Goal: Information Seeking & Learning: Understand process/instructions

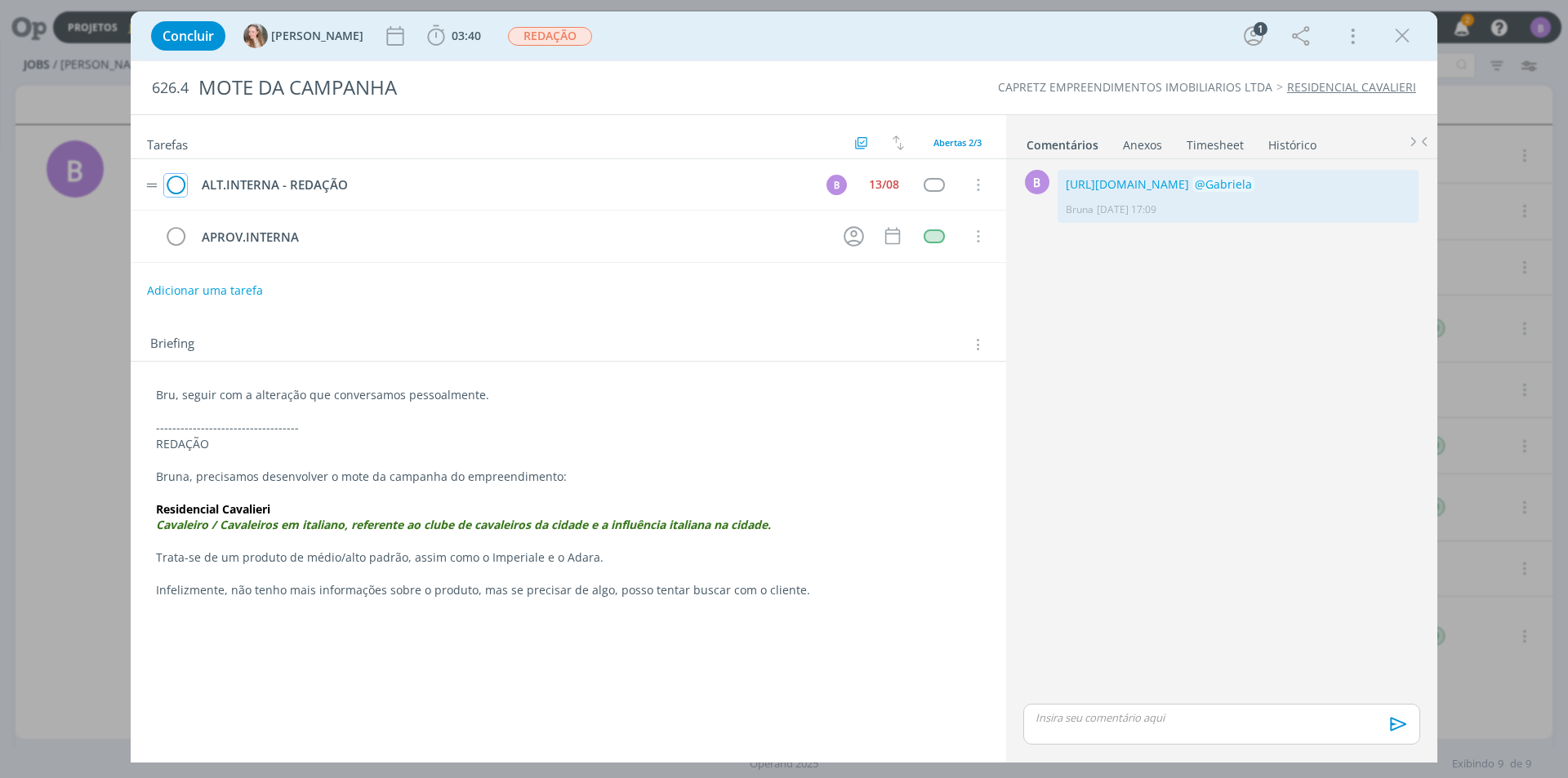
click at [177, 181] on icon "dialog" at bounding box center [176, 185] width 22 height 24
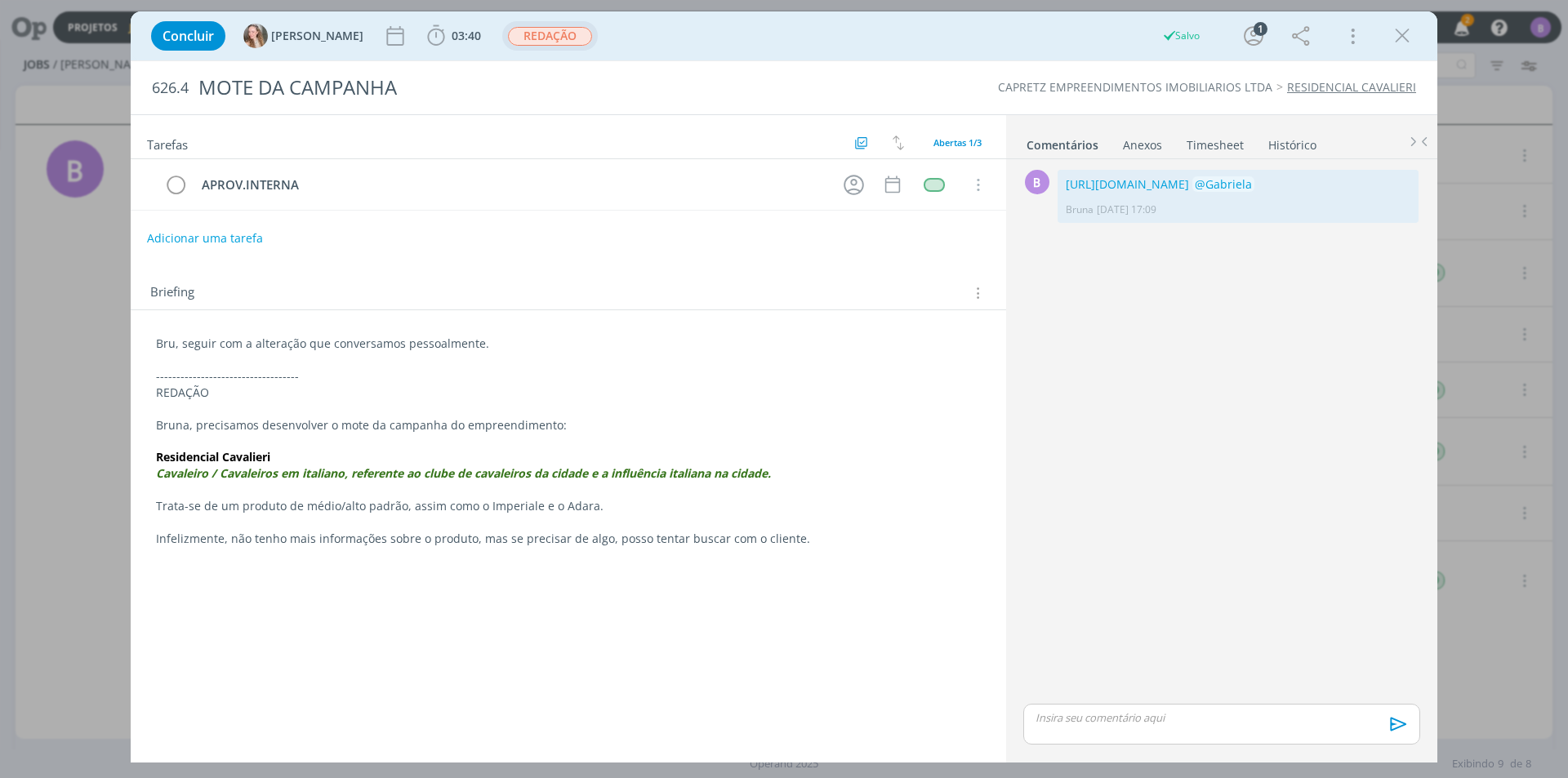
click at [508, 36] on span "REDAÇÃO" at bounding box center [549, 36] width 84 height 19
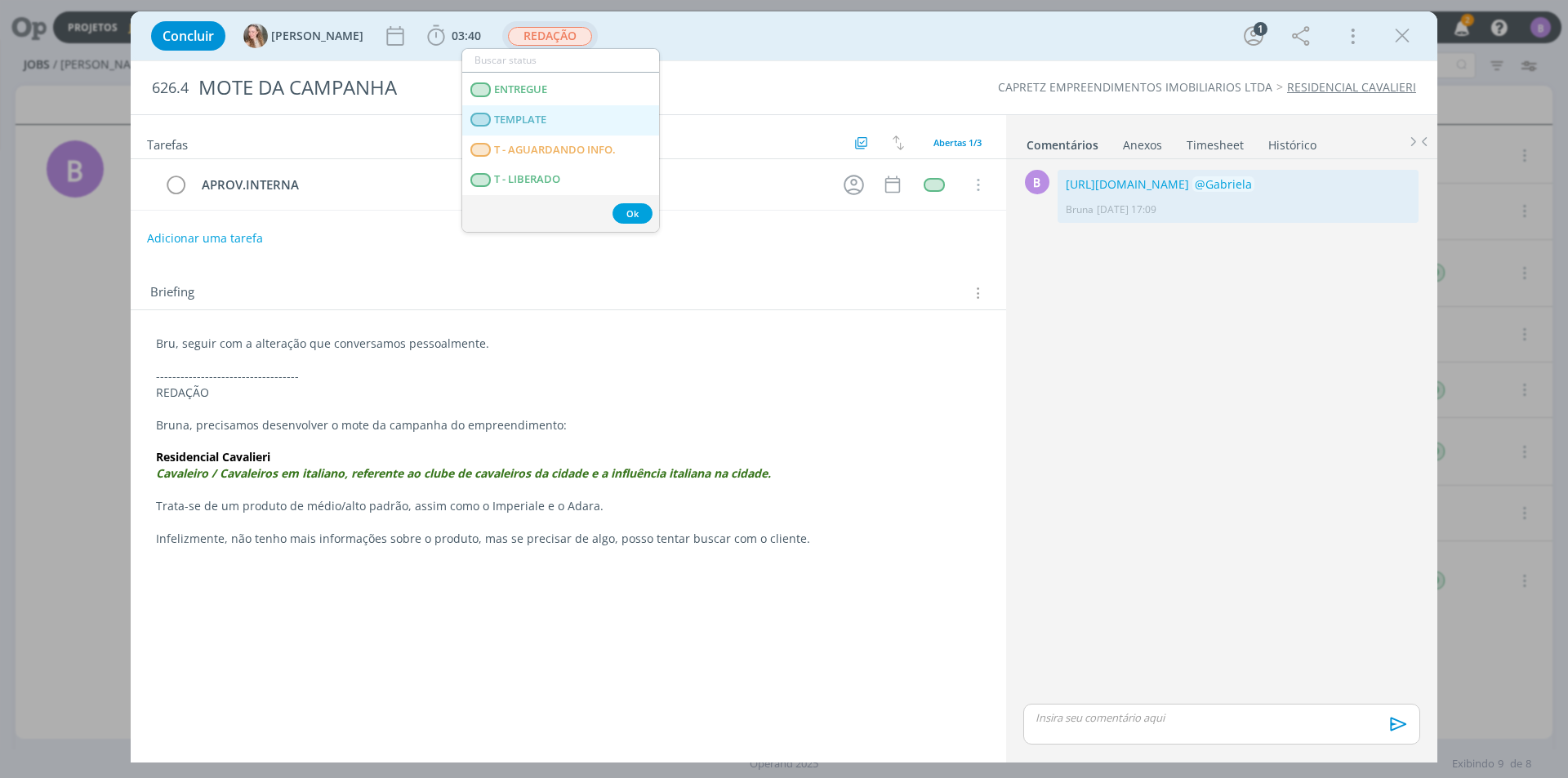
scroll to position [164, 0]
click at [595, 168] on span "APROVAÇÃO INTERNA" at bounding box center [549, 163] width 112 height 13
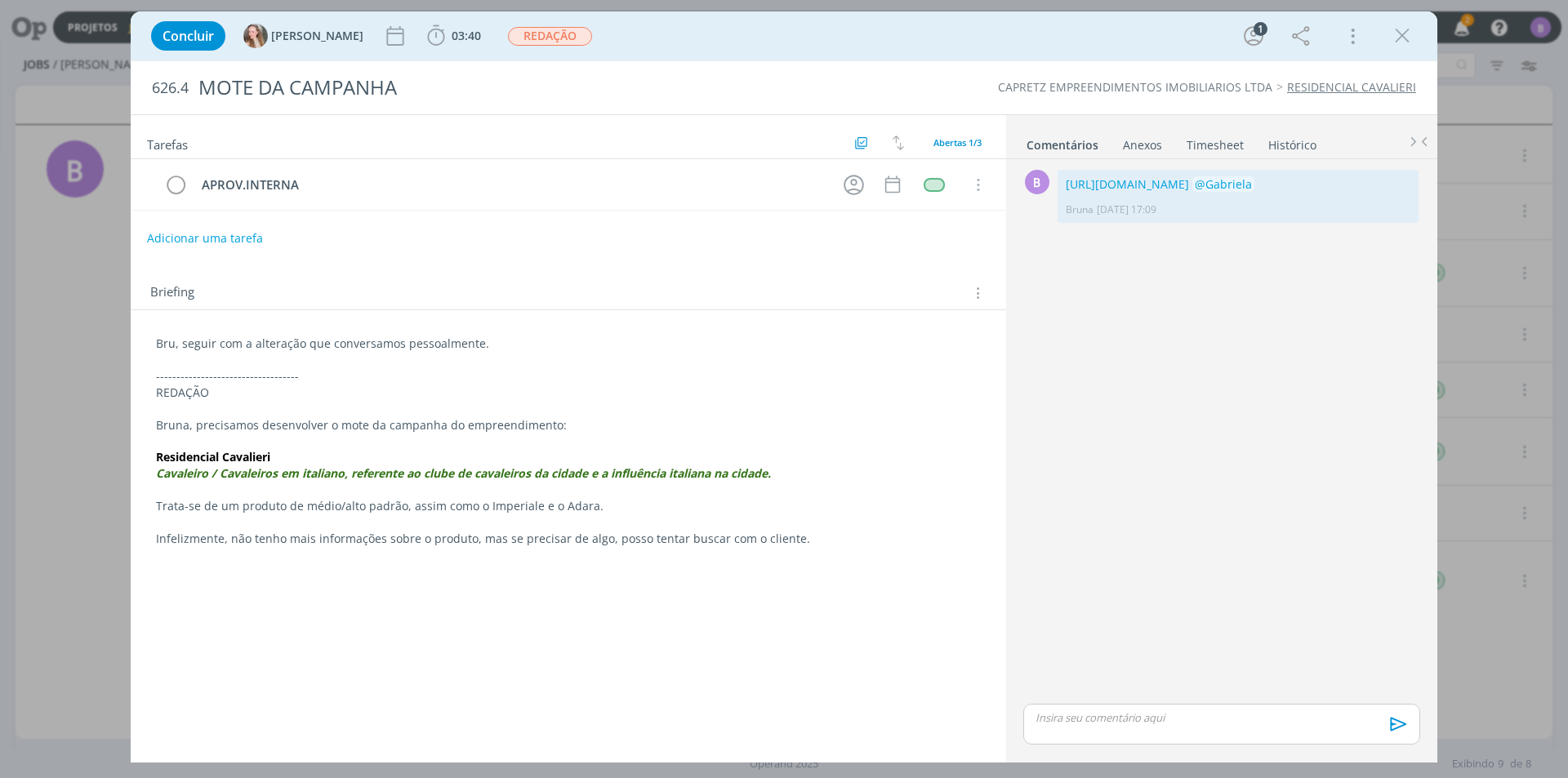
click at [1186, 142] on link "Timesheet" at bounding box center [1215, 141] width 59 height 23
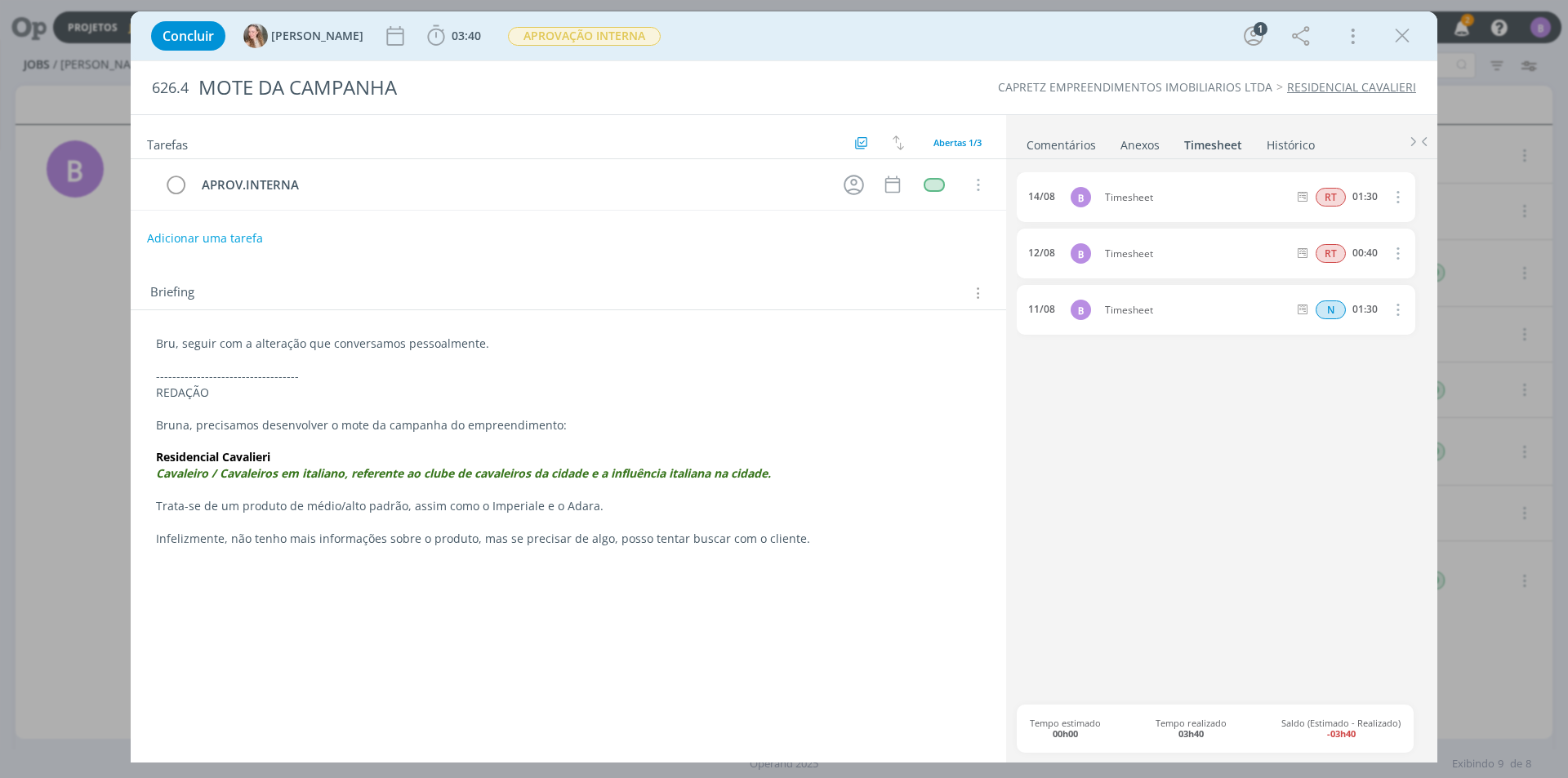
click at [1072, 146] on link "Comentários" at bounding box center [1061, 141] width 71 height 23
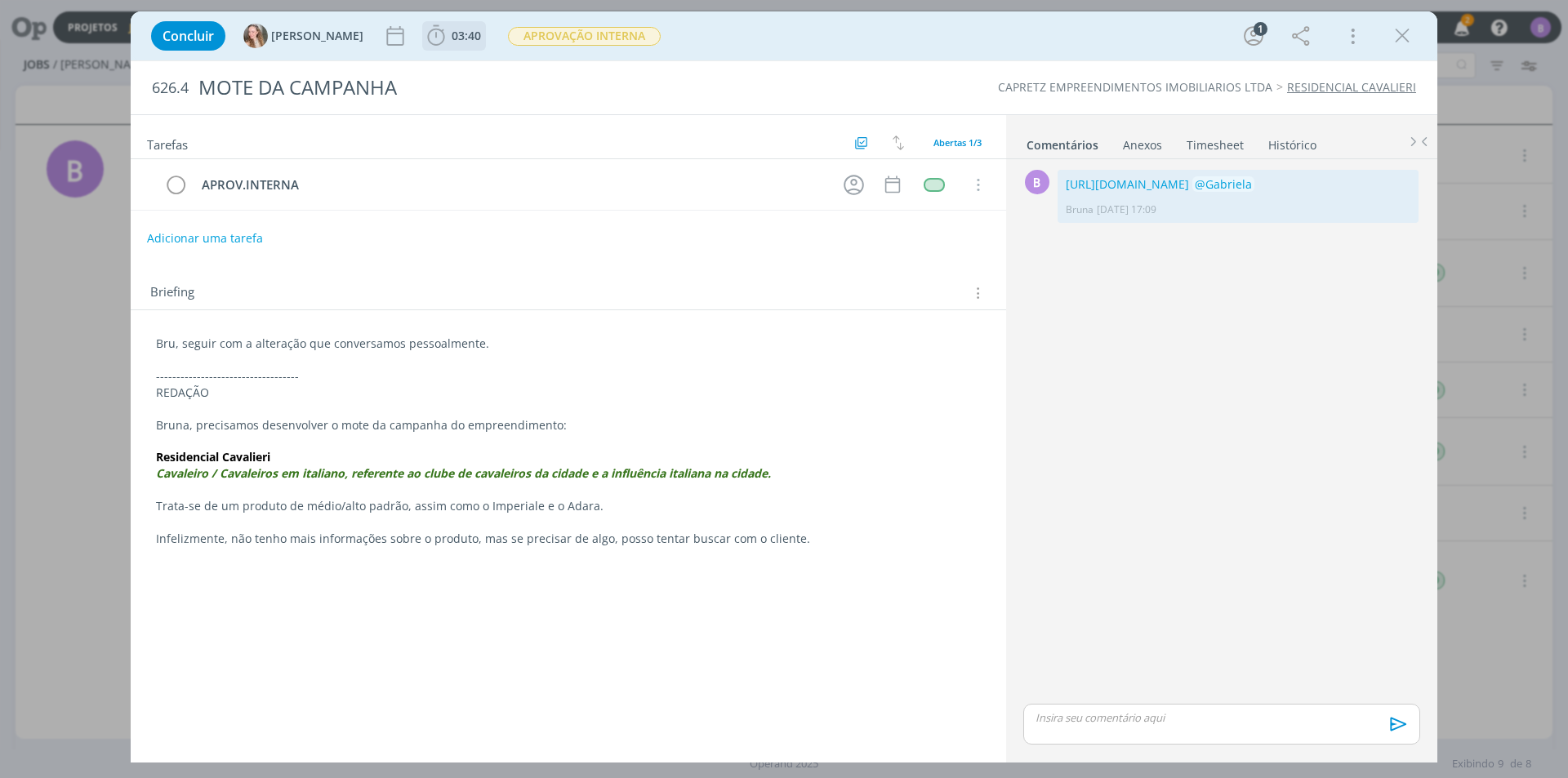
click at [452, 35] on span "03:40" at bounding box center [466, 35] width 29 height 16
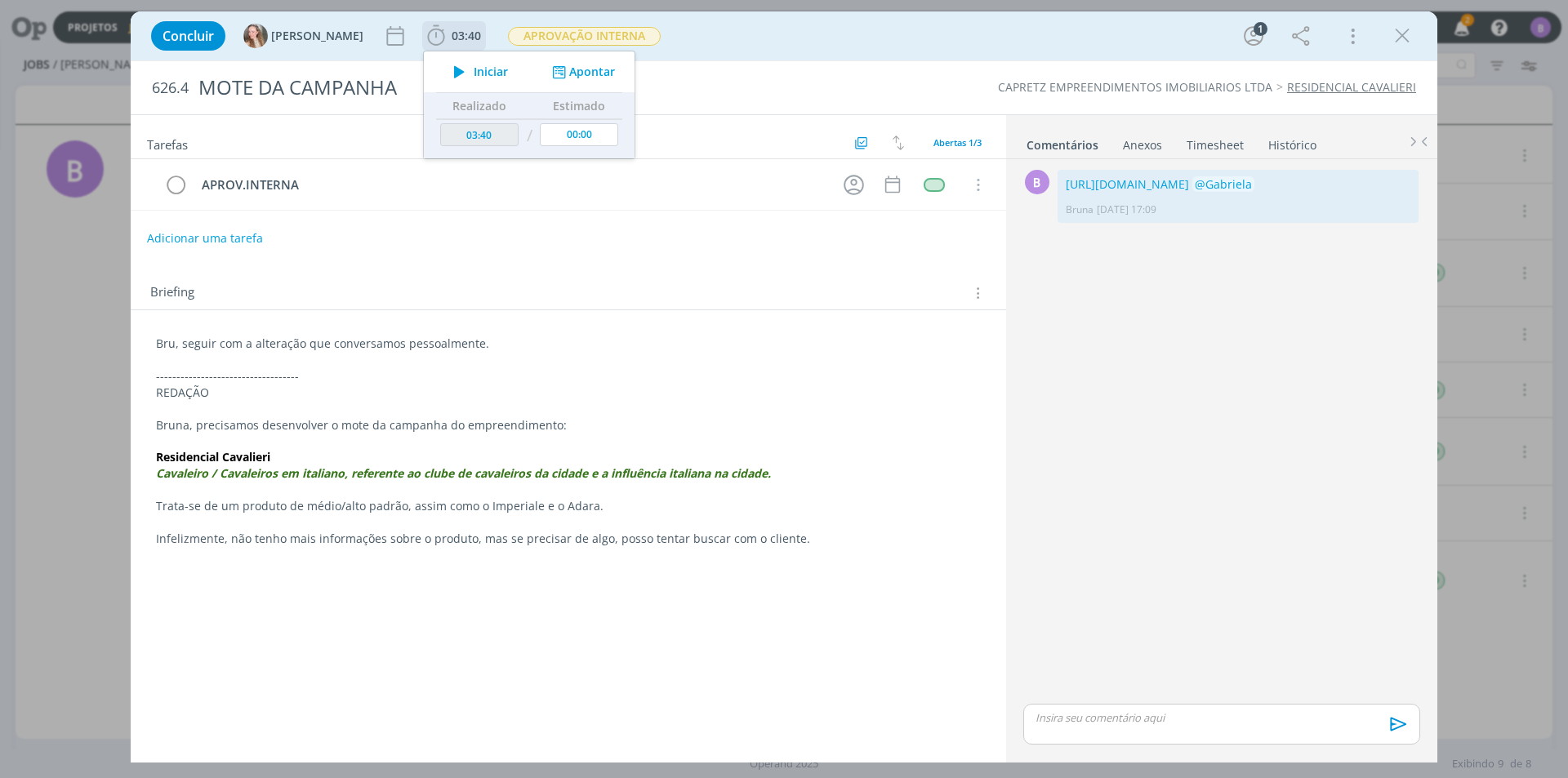
click at [548, 76] on button "Apontar" at bounding box center [582, 73] width 67 height 17
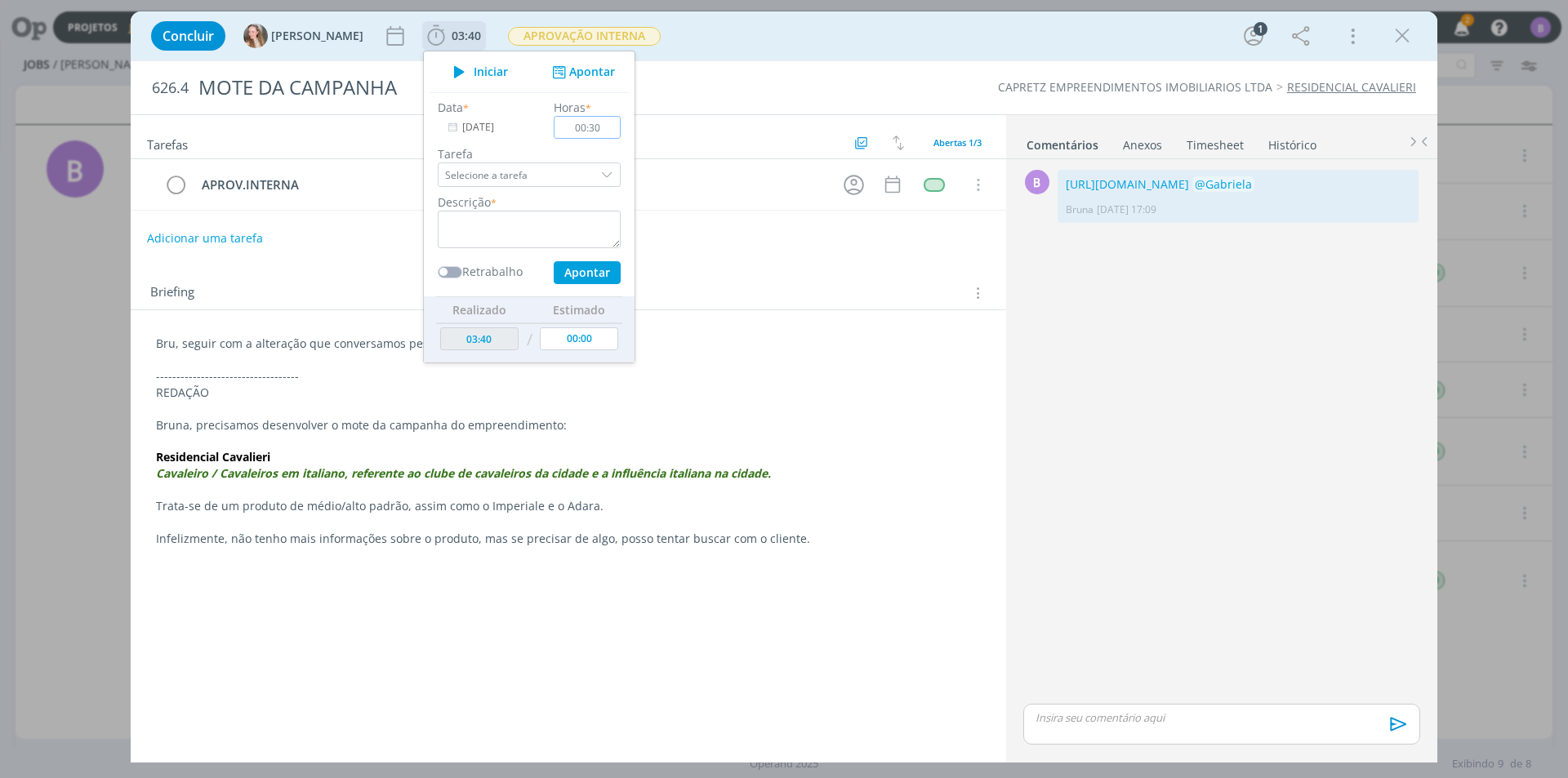
type input "00:30"
click at [487, 213] on textarea "dialog" at bounding box center [529, 228] width 183 height 37
type textarea "T"
drag, startPoint x: 587, startPoint y: 229, endPoint x: 639, endPoint y: 237, distance: 52.6
click at [588, 232] on ul "Iniciar Apontar Data * [DATE] Horas * 00:30 Tarefa Selecione a tarefa Descrição…" at bounding box center [529, 207] width 212 height 312
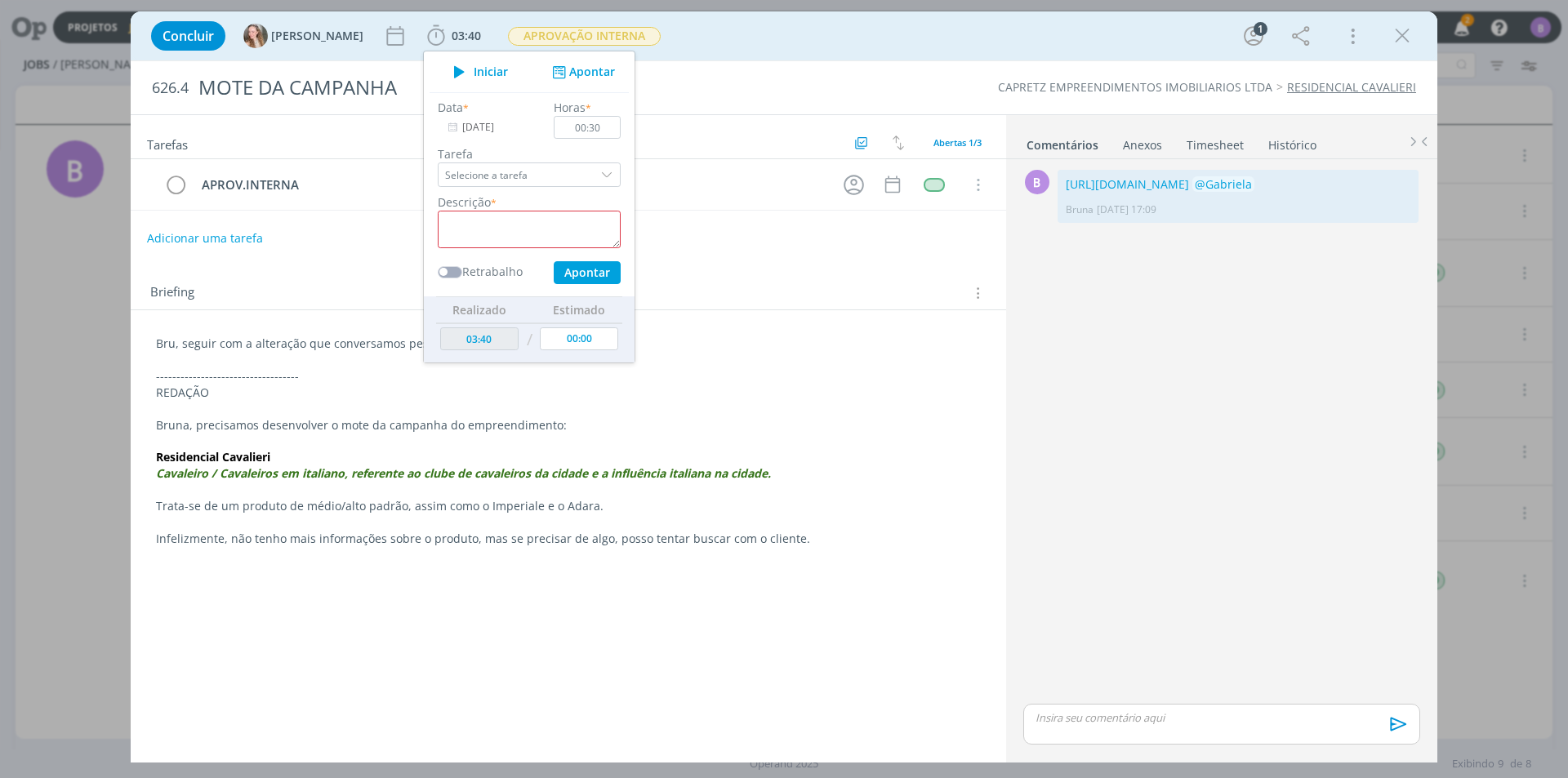
click at [696, 237] on div "Adicionar uma tarefa" at bounding box center [569, 239] width 876 height 29
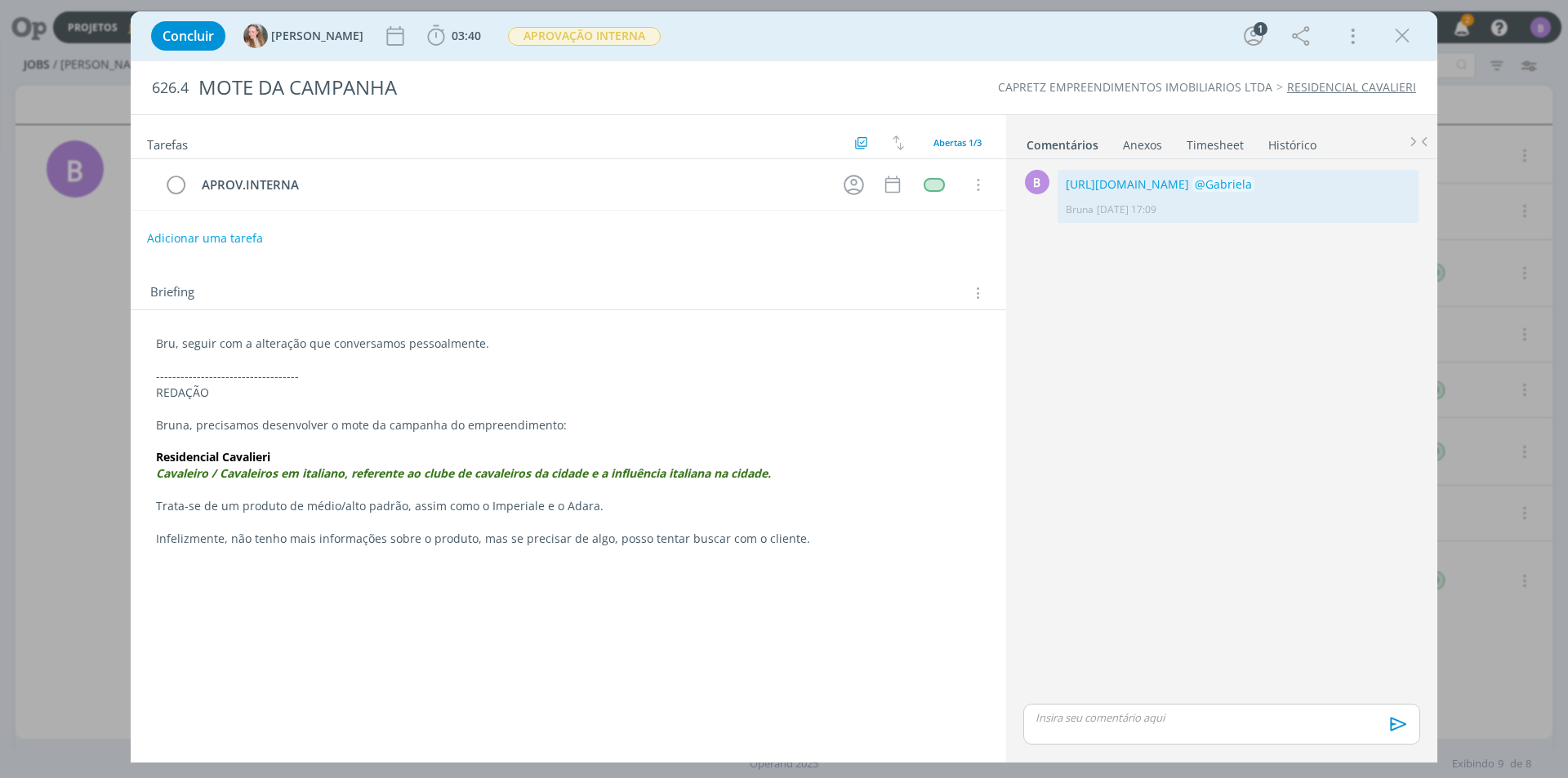
click at [1095, 140] on link "Comentários" at bounding box center [1062, 141] width 74 height 23
click at [1189, 180] on link "[URL][DOMAIN_NAME]" at bounding box center [1128, 184] width 124 height 16
drag, startPoint x: 1391, startPoint y: 36, endPoint x: 1466, endPoint y: 31, distance: 75.2
click at [1391, 36] on icon "dialog" at bounding box center [1402, 35] width 24 height 24
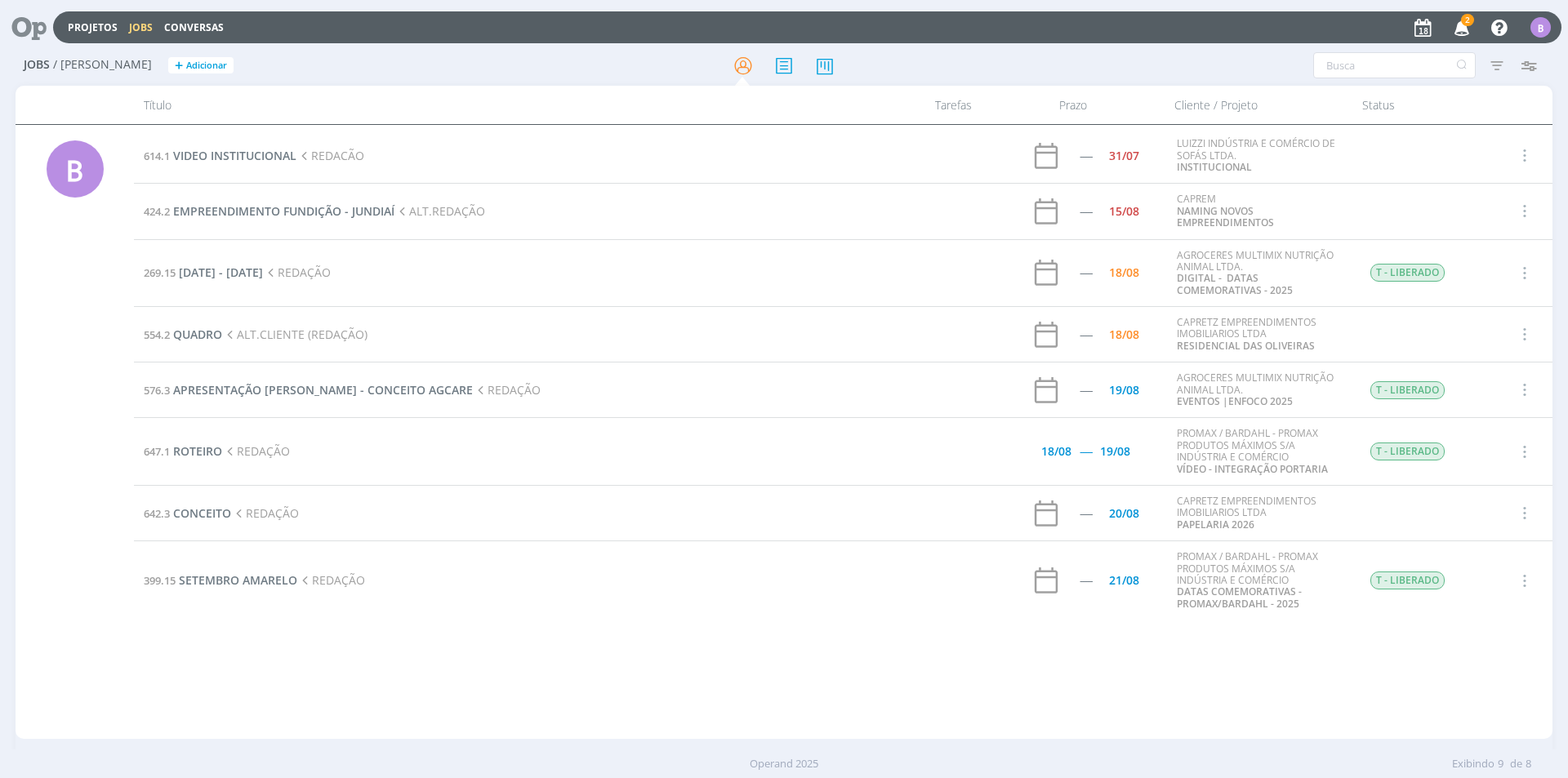
click at [1465, 30] on icon "button" at bounding box center [1462, 27] width 29 height 28
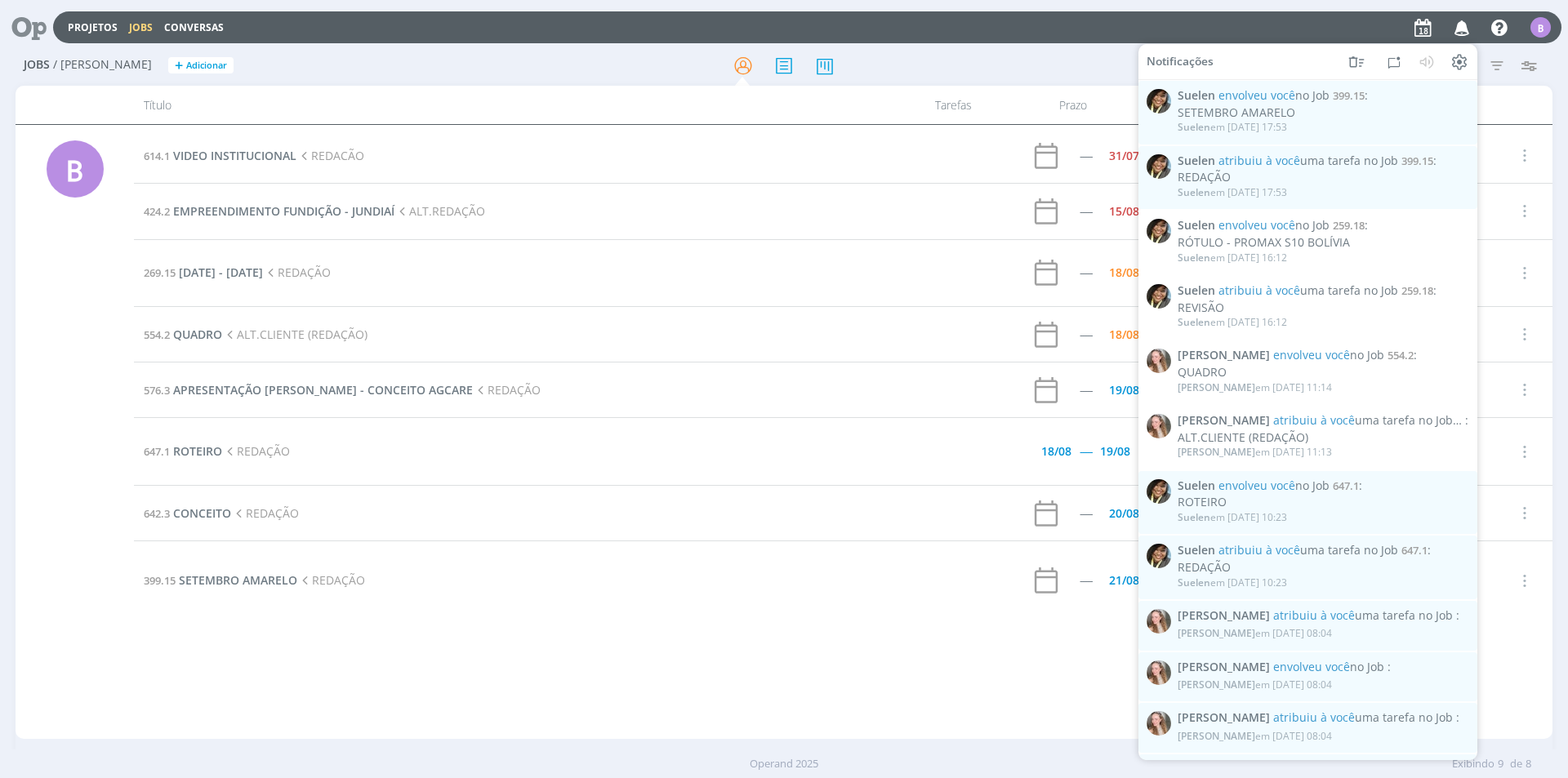
click at [1458, 28] on icon "button" at bounding box center [1462, 27] width 29 height 28
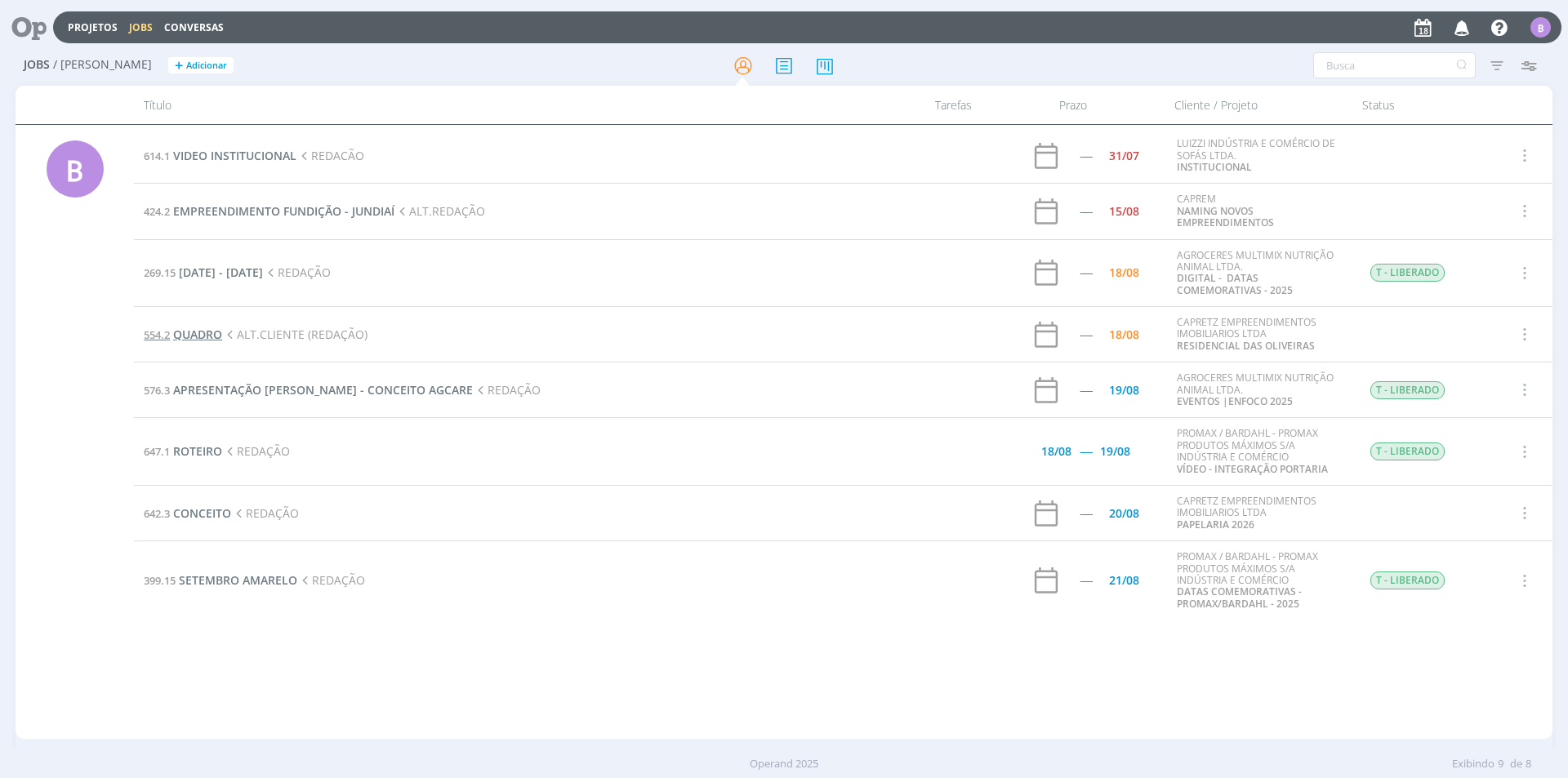
click at [202, 331] on span "QUADRO" at bounding box center [197, 335] width 49 height 16
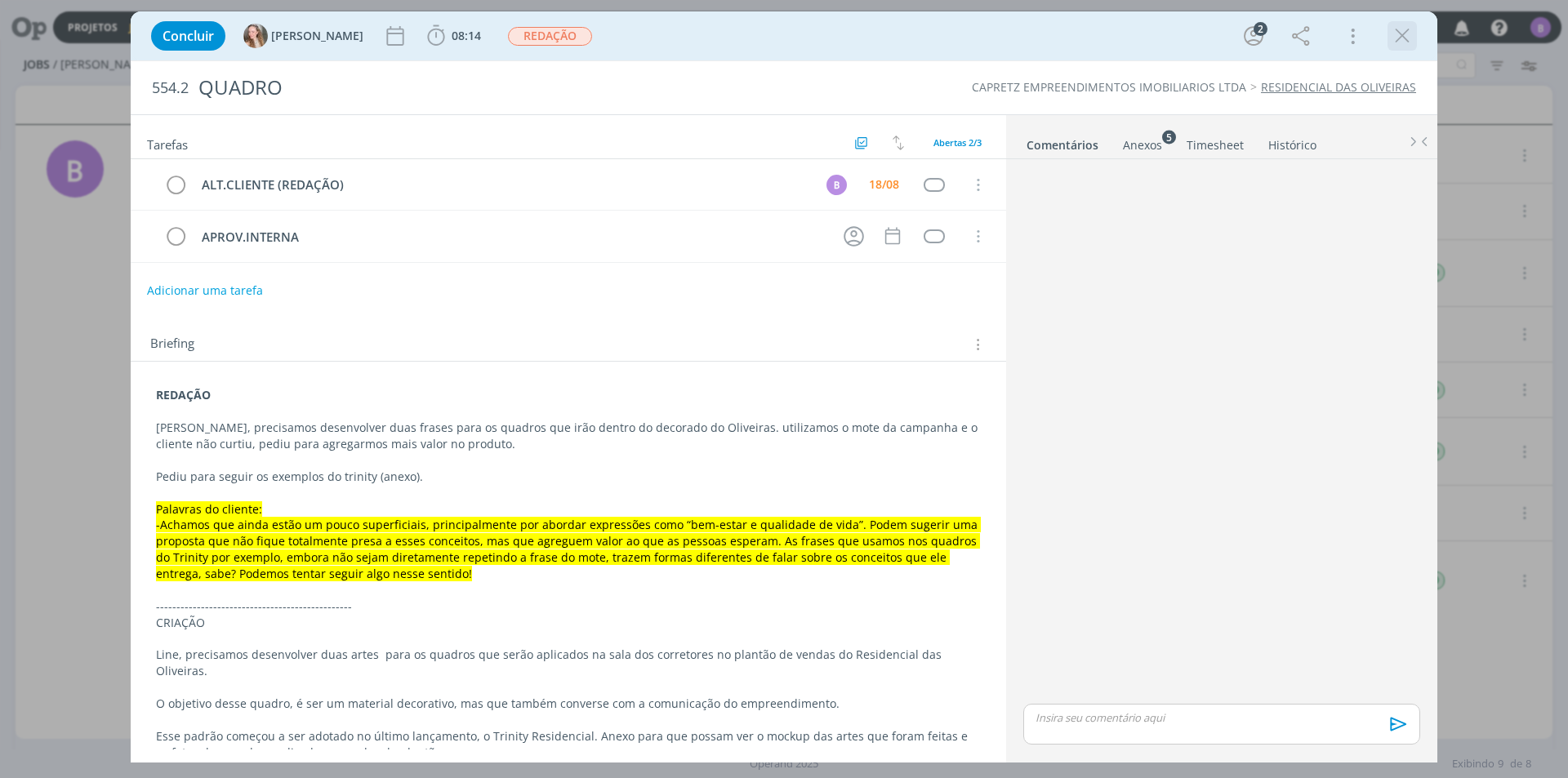
click at [1393, 22] on div "dialog" at bounding box center [1402, 36] width 29 height 29
click at [1401, 29] on icon "dialog" at bounding box center [1402, 35] width 24 height 24
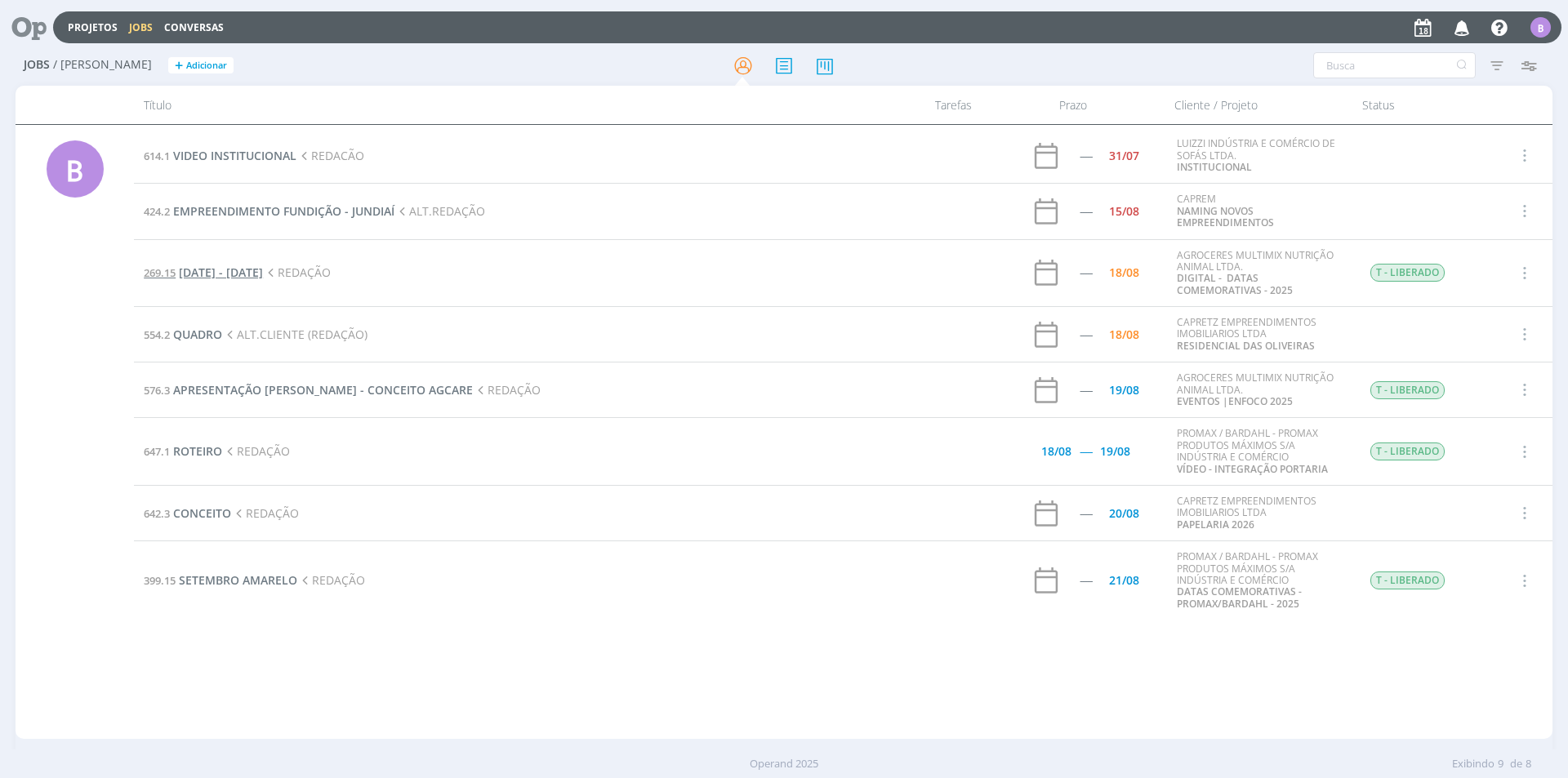
click at [263, 268] on span "[DATE] - [DATE]" at bounding box center [221, 273] width 84 height 16
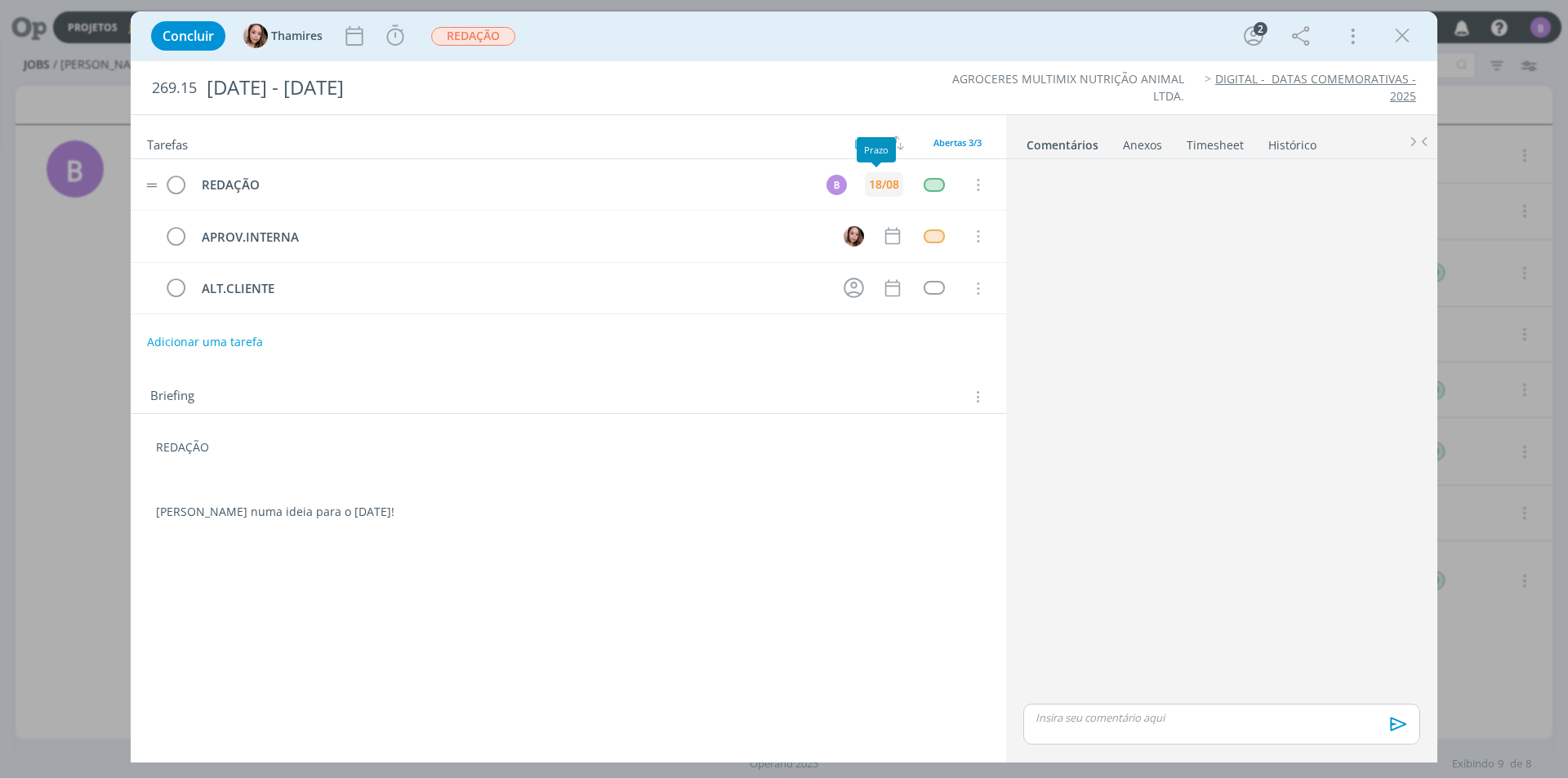
click at [871, 184] on div "18/08" at bounding box center [884, 184] width 30 height 11
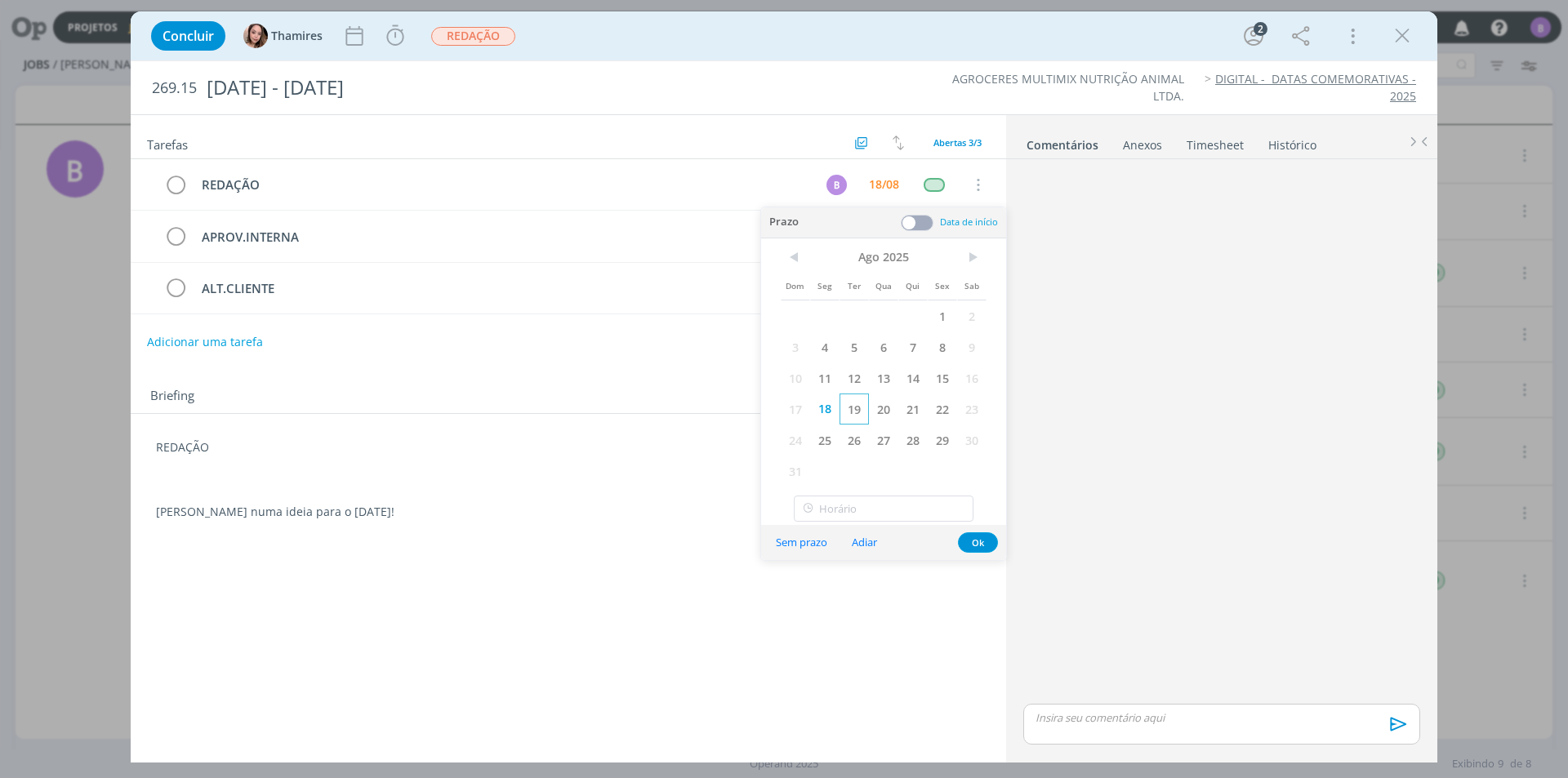
click at [860, 419] on span "19" at bounding box center [854, 409] width 29 height 31
click at [962, 546] on button "Ok" at bounding box center [978, 543] width 40 height 21
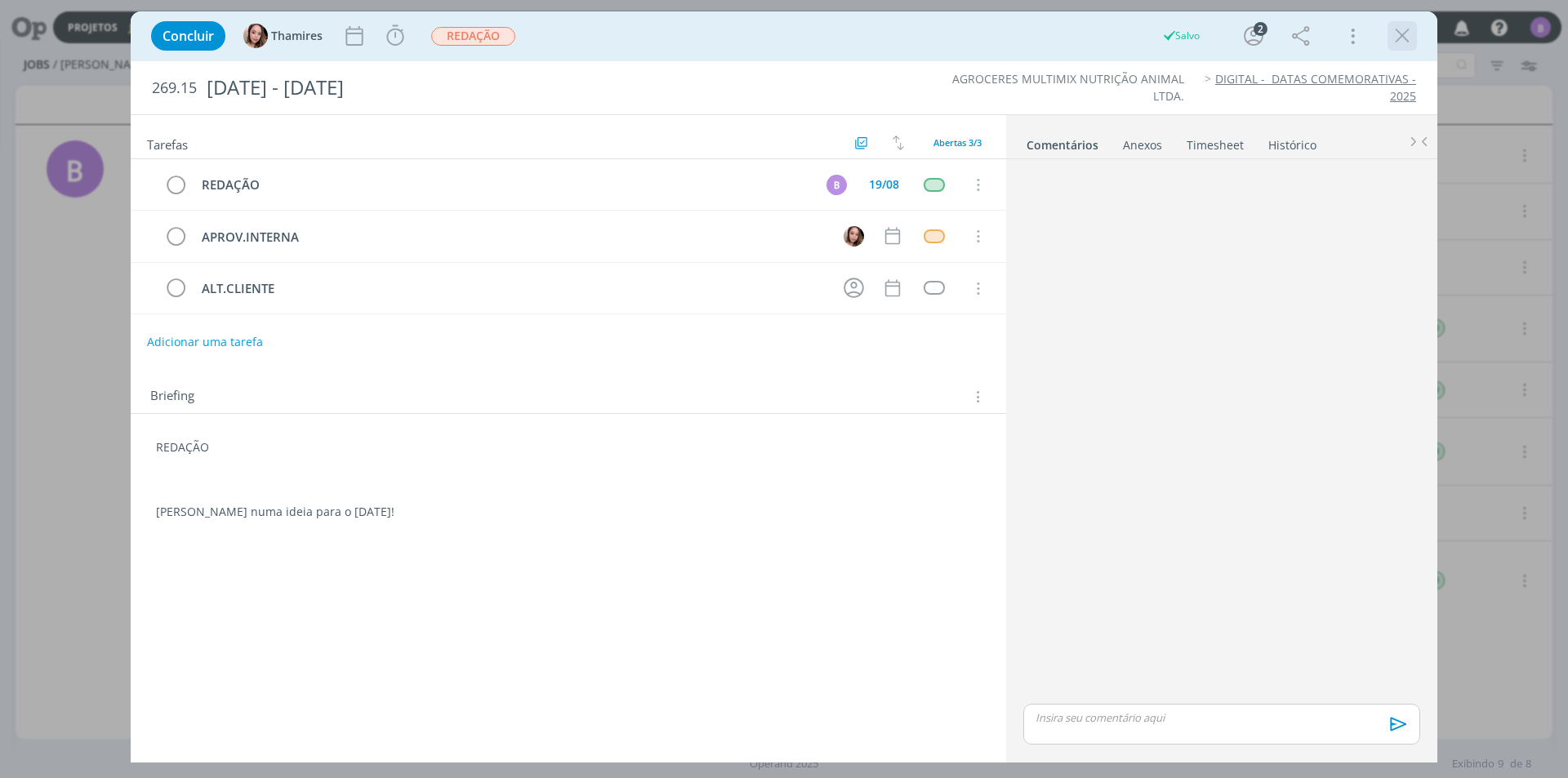
click at [1395, 36] on icon "dialog" at bounding box center [1402, 35] width 24 height 24
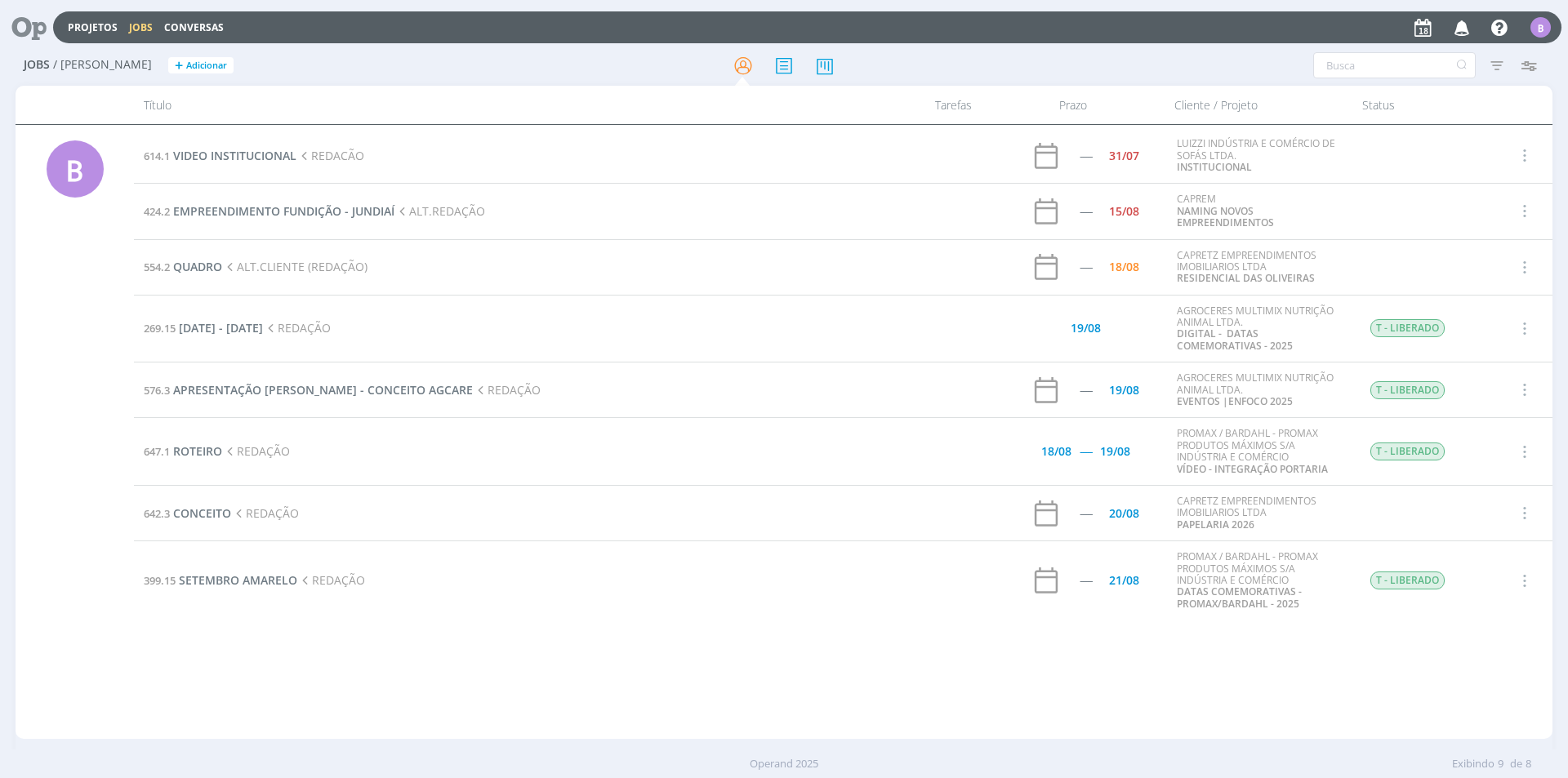
click at [844, 672] on div "614.1 VIDEO INSTITUCIONAL REDACÃO ----- 31/07 LUIZZI INDÚSTRIA E COMÉRCIO DE SO…" at bounding box center [843, 432] width 1418 height 608
click at [1096, 323] on div "19/08" at bounding box center [1085, 328] width 30 height 11
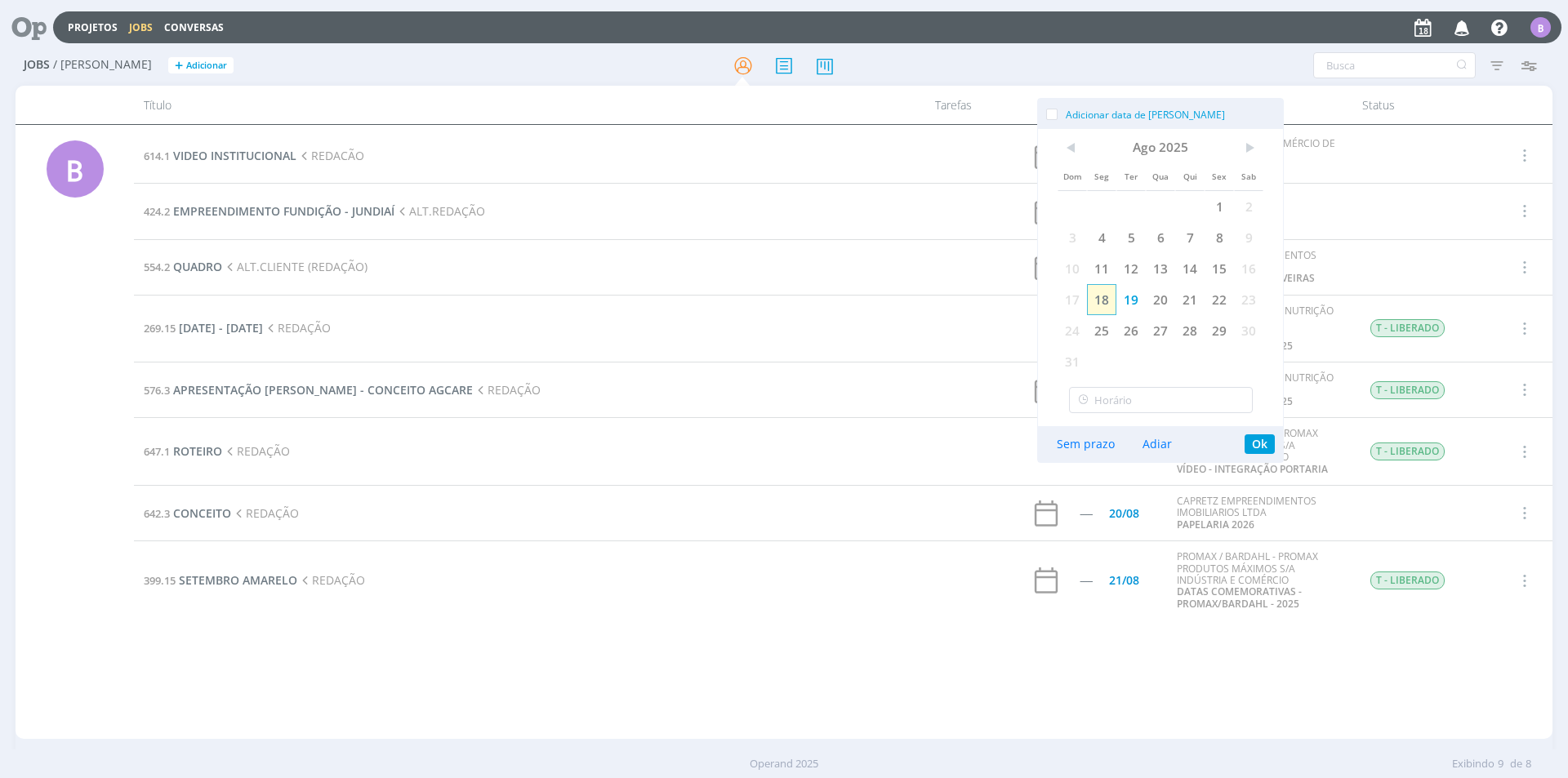
click at [1109, 301] on span "18" at bounding box center [1102, 299] width 29 height 31
click at [1267, 447] on button "Ok" at bounding box center [1259, 444] width 30 height 20
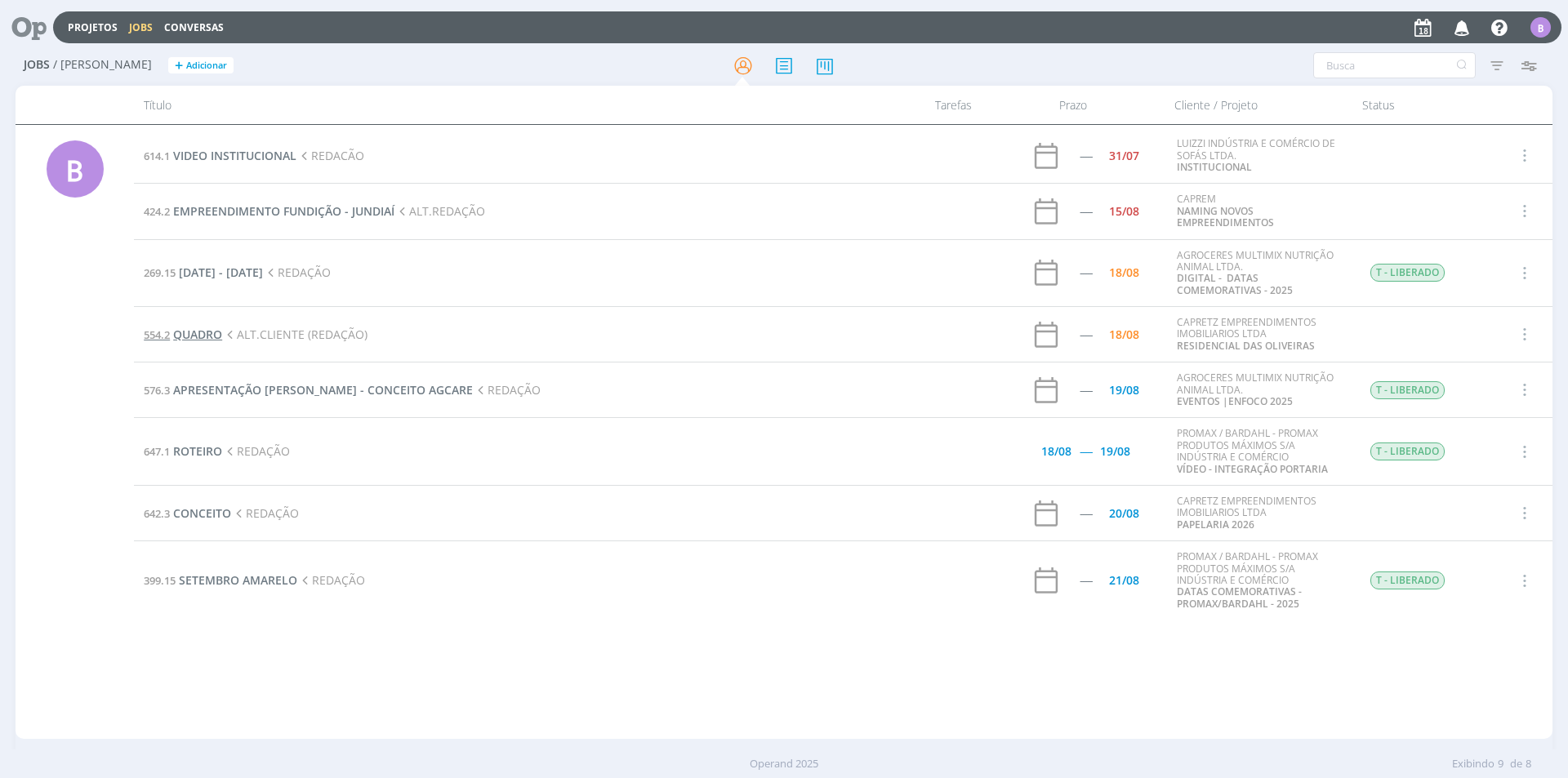
click at [208, 334] on span "QUADRO" at bounding box center [197, 335] width 49 height 16
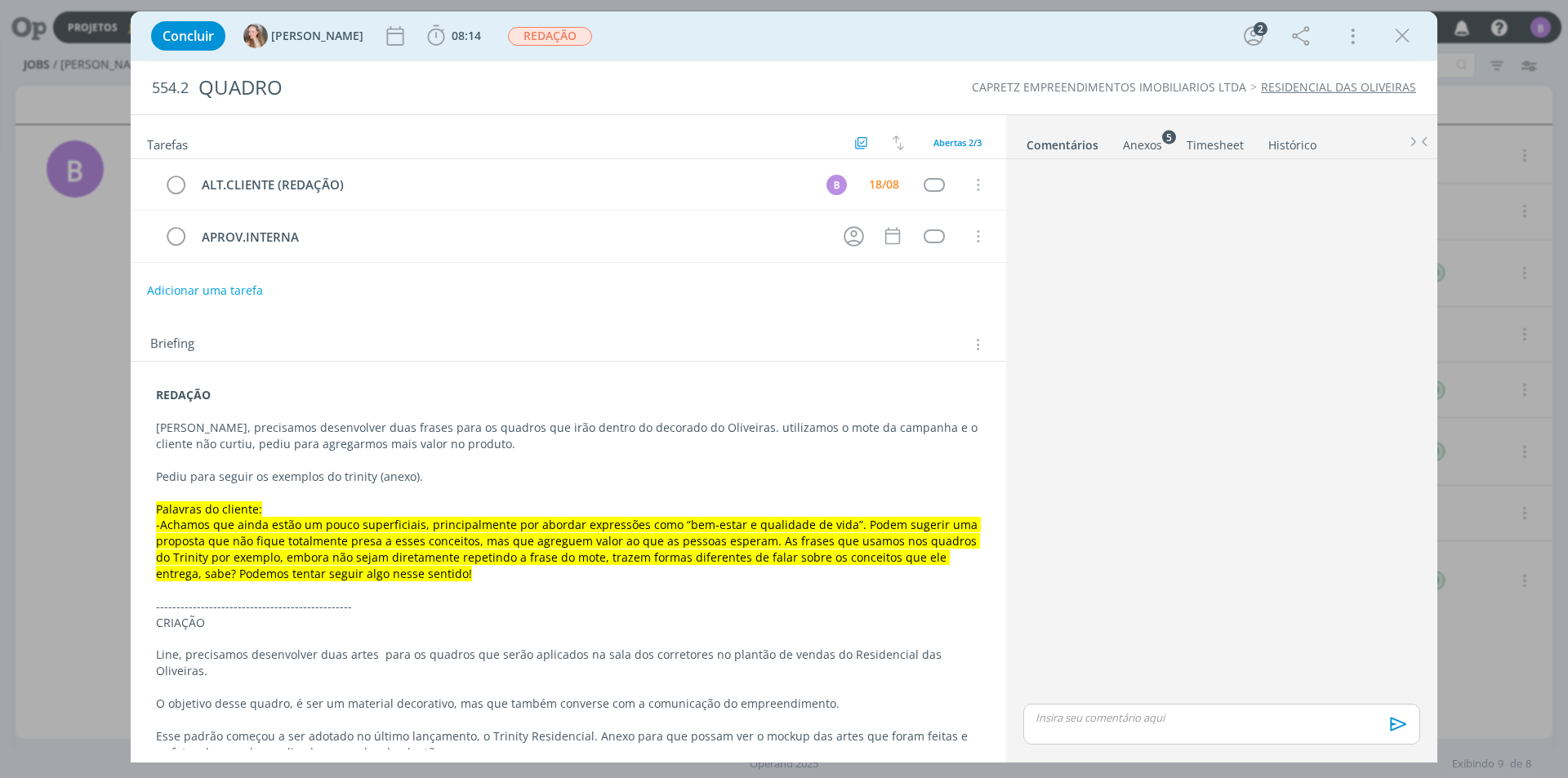
click at [1120, 332] on div "dialog" at bounding box center [1222, 434] width 410 height 535
click at [1160, 135] on link "Anexos 5" at bounding box center [1142, 141] width 41 height 23
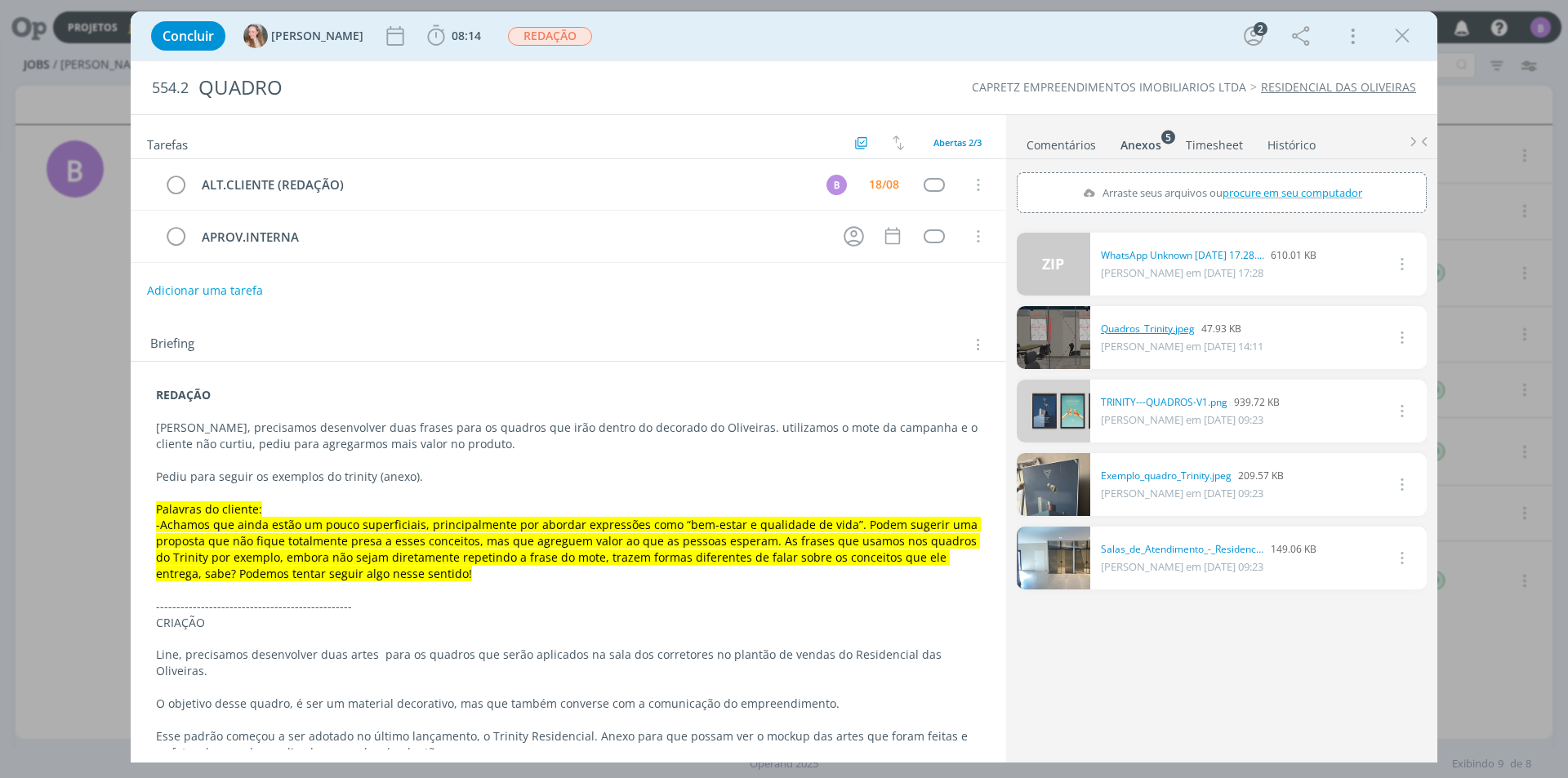
click at [1152, 324] on link "Quadros_Trinity.jpeg" at bounding box center [1147, 329] width 94 height 15
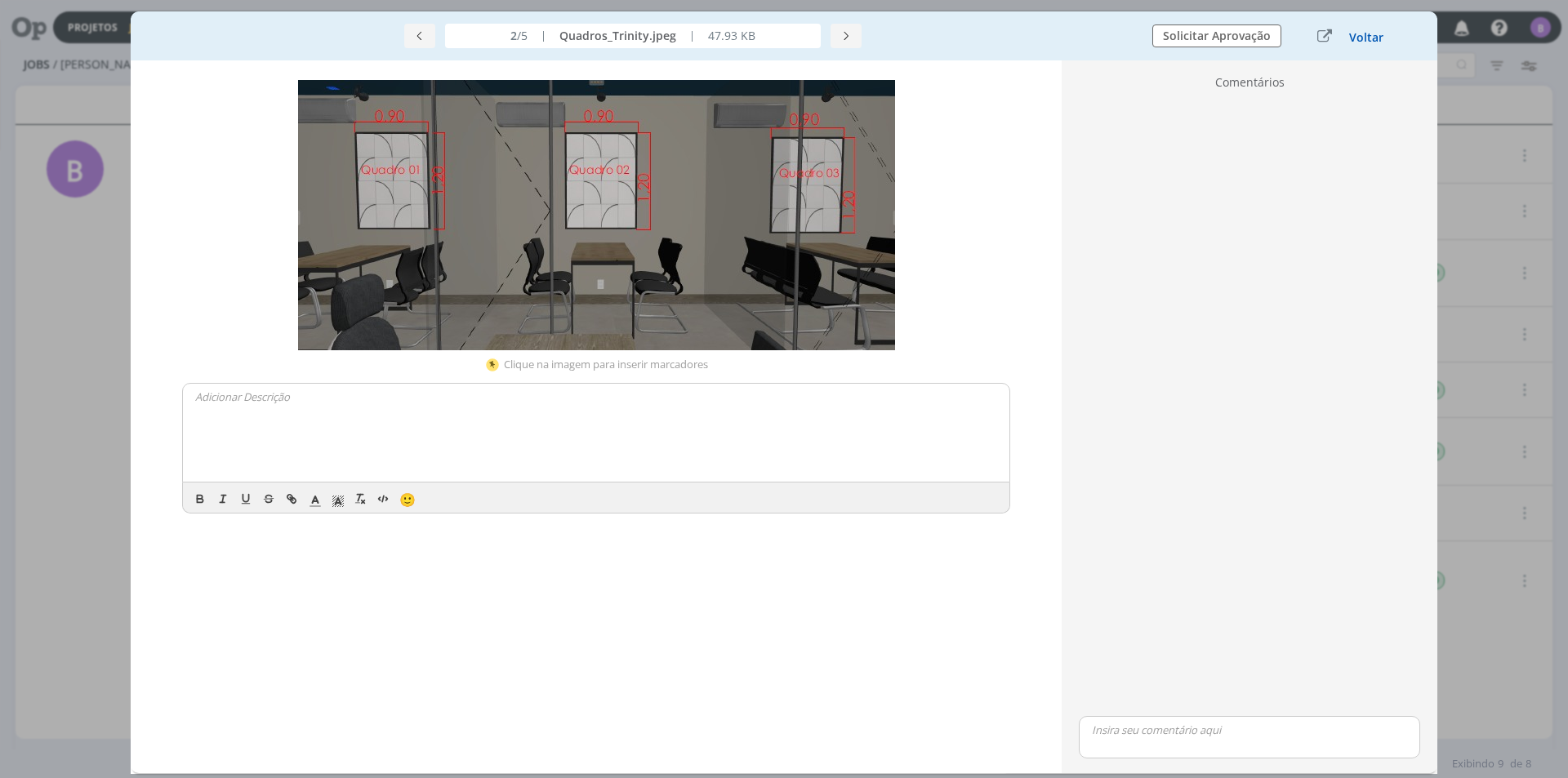
click at [1358, 41] on button "Voltar" at bounding box center [1366, 37] width 36 height 13
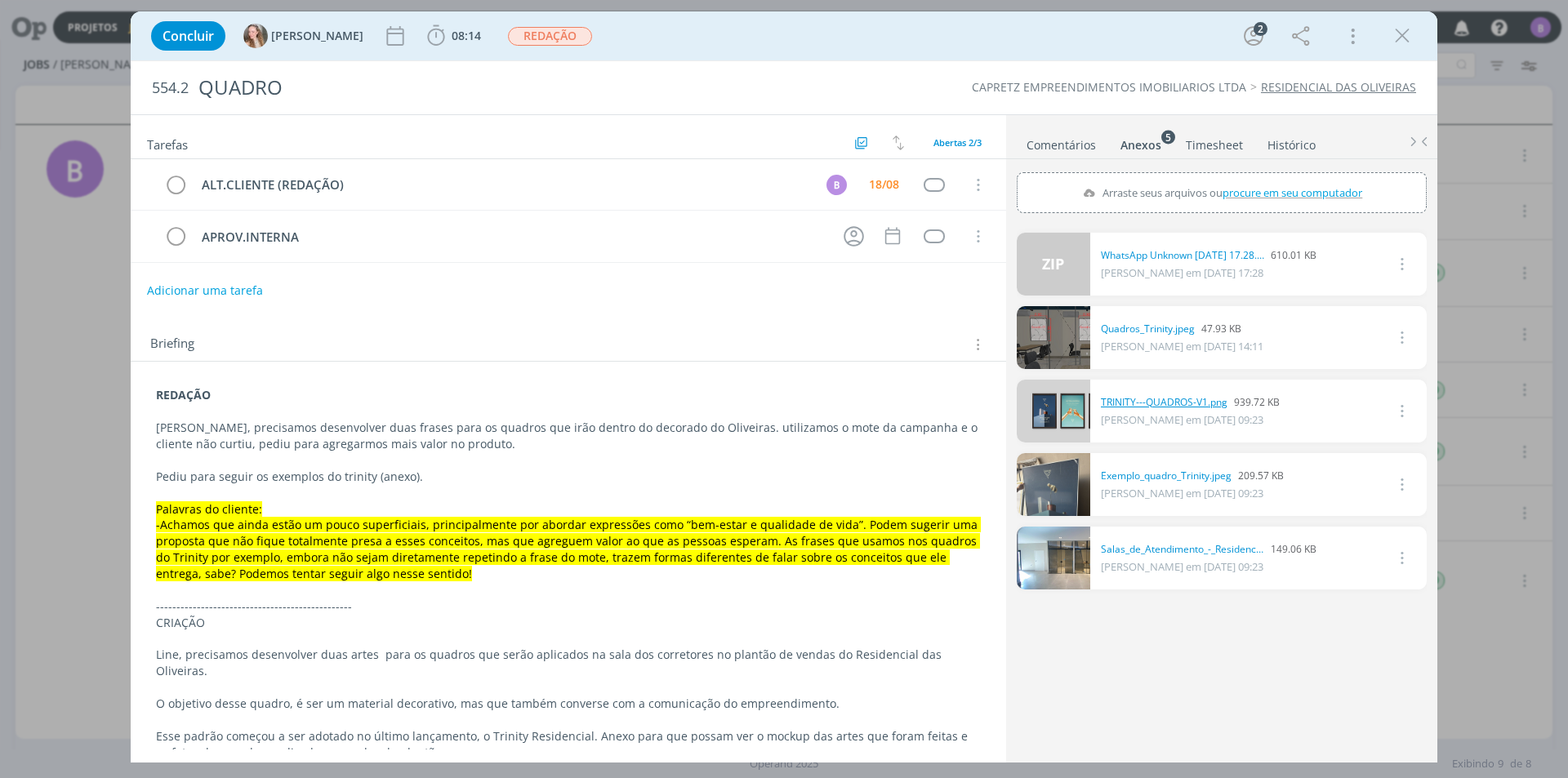
click at [1173, 401] on link "TRINITY---QUADROS-V1.png" at bounding box center [1164, 402] width 126 height 15
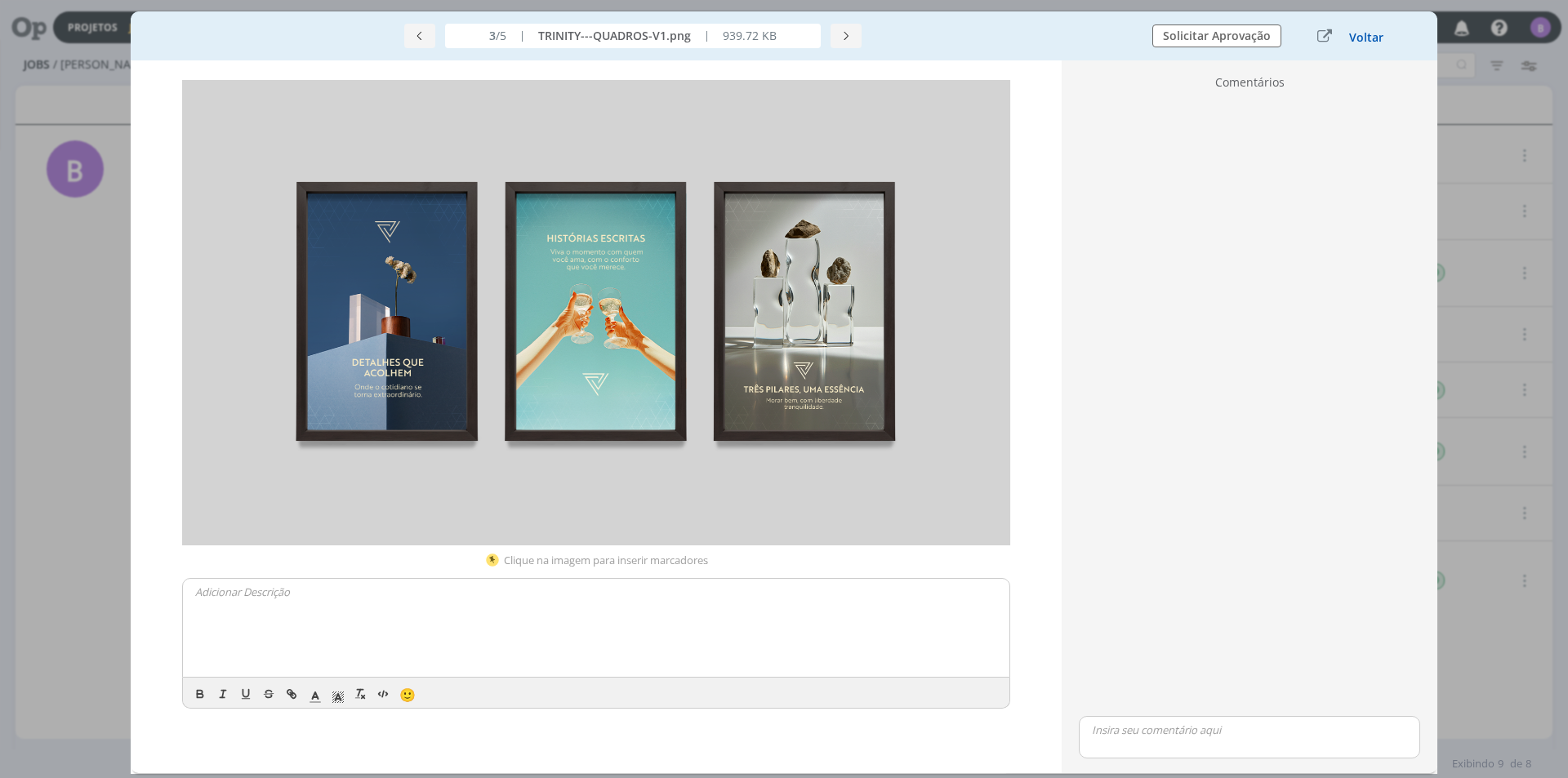
click at [1371, 38] on button "Voltar" at bounding box center [1366, 37] width 36 height 13
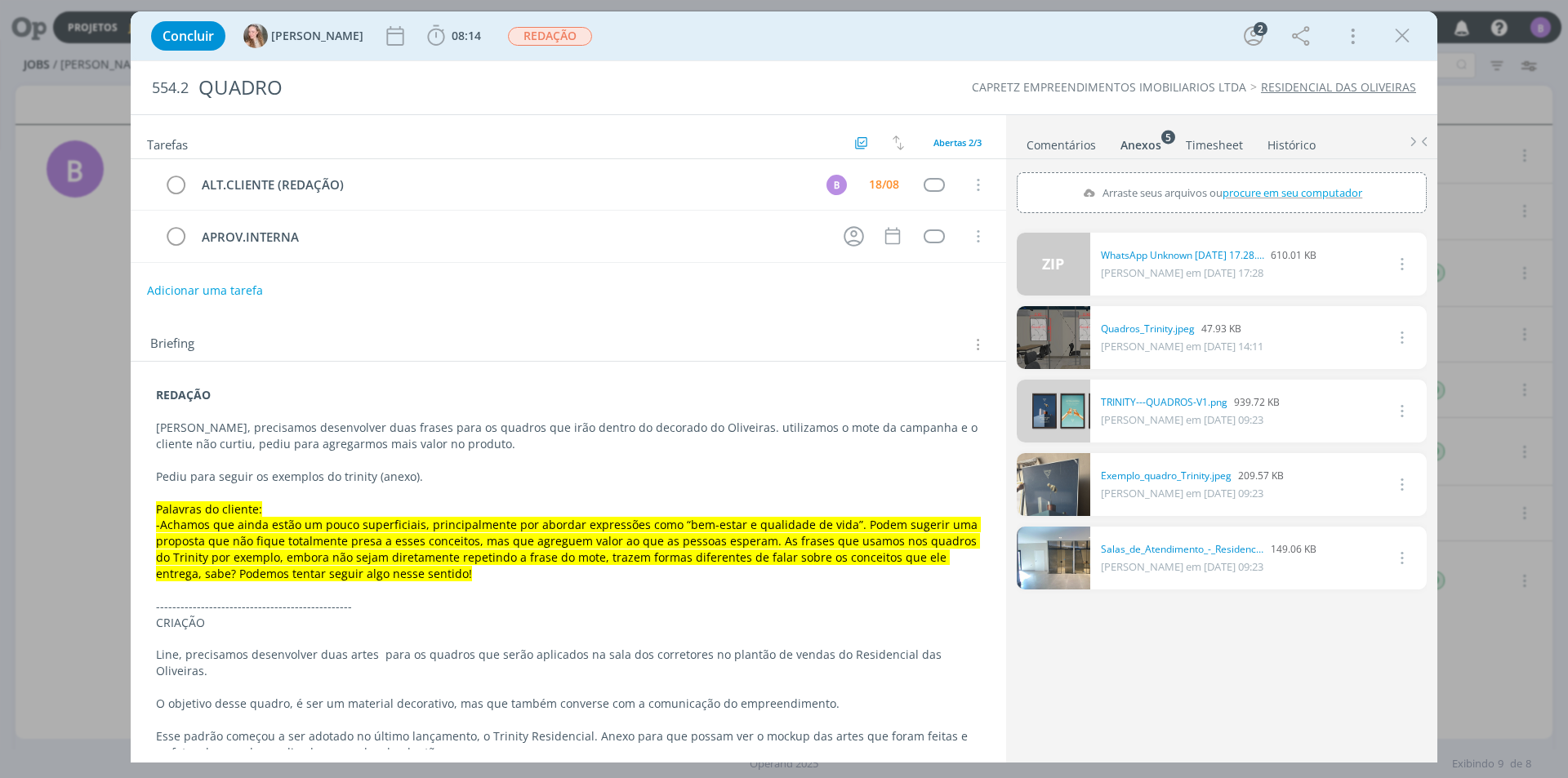
click at [1168, 466] on div "0 Exemplo_quadro_Trinity.jpeg 209.57 KB [PERSON_NAME] em [DATE] 09:23 Excluir" at bounding box center [1222, 485] width 410 height 63
click at [1166, 472] on link "Exemplo_quadro_Trinity.jpeg" at bounding box center [1166, 476] width 131 height 15
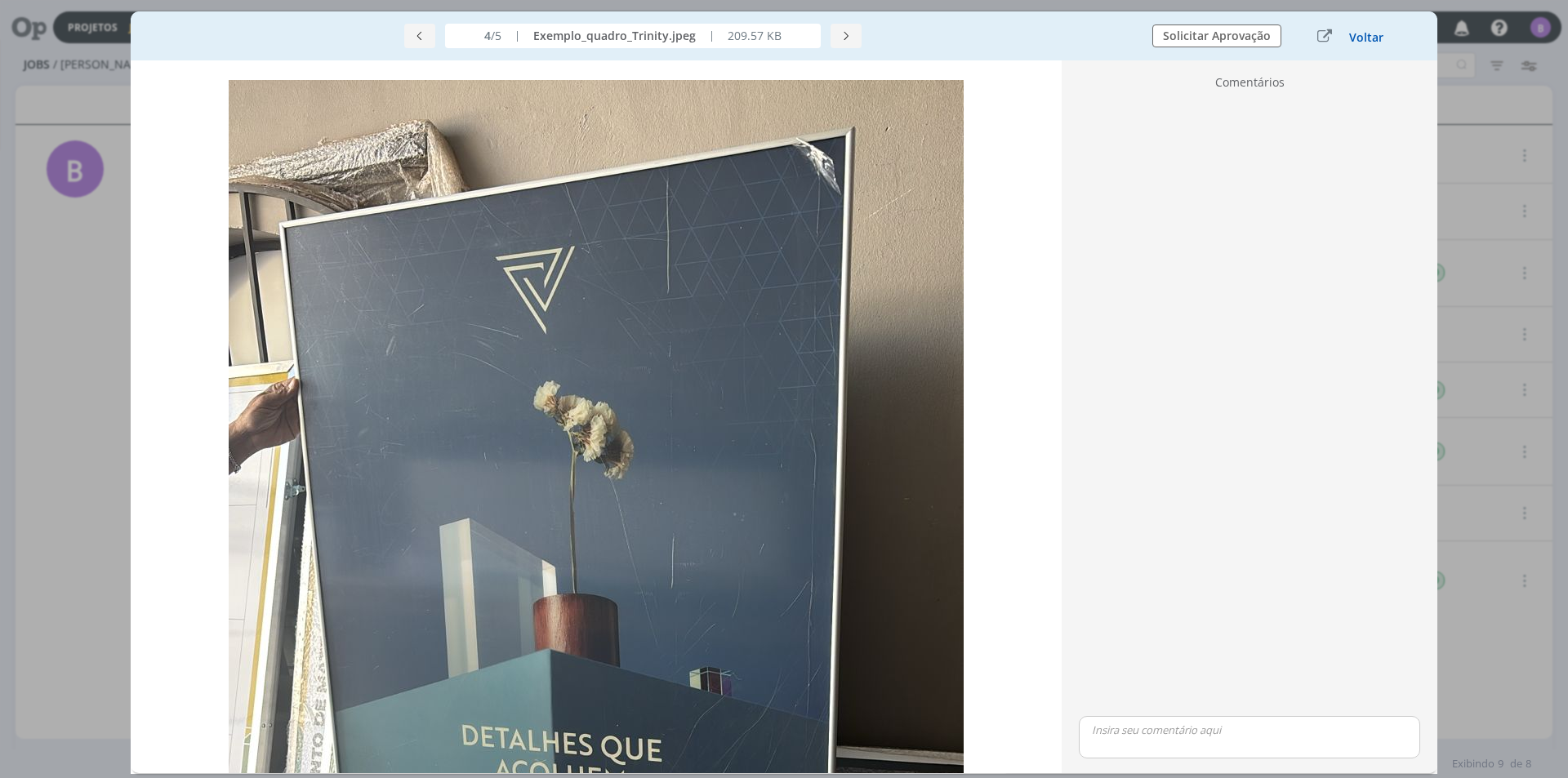
click at [1372, 36] on button "Voltar" at bounding box center [1366, 37] width 36 height 13
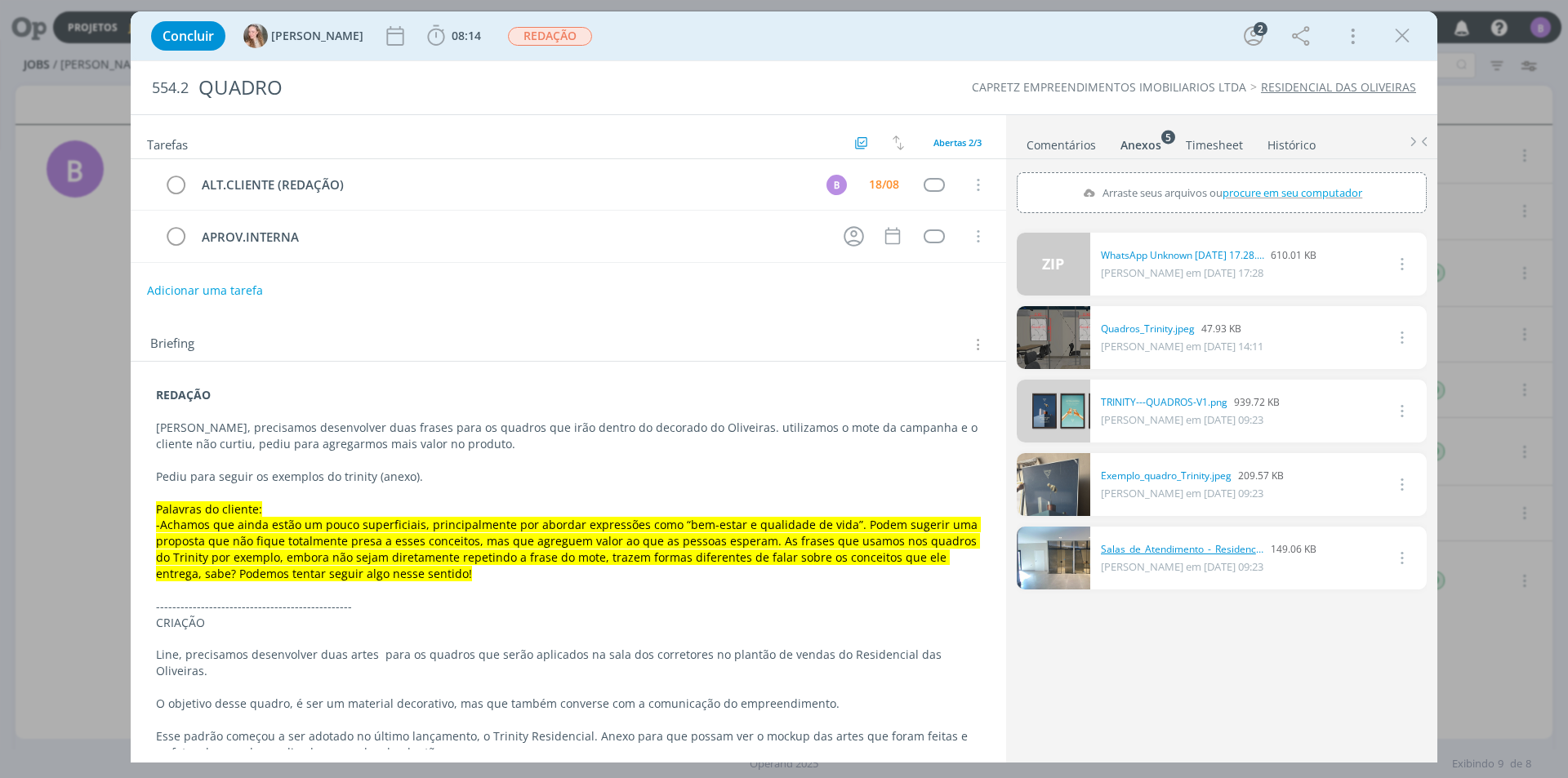
click at [1143, 543] on link "Salas_de_Atendimento_-_Residencial_das_Oliveiras.jpg" at bounding box center [1182, 550] width 164 height 15
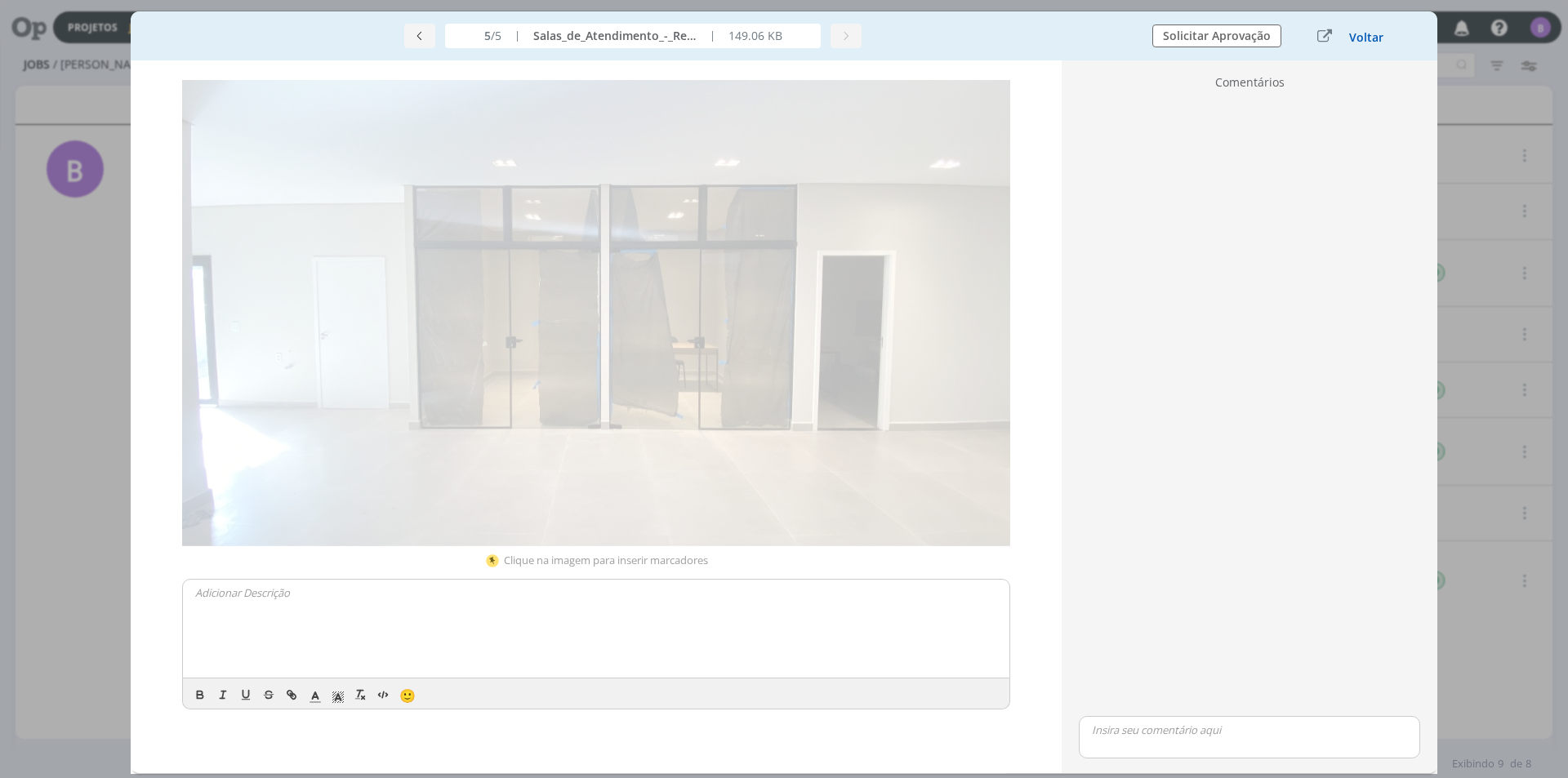
click at [1358, 35] on button "Voltar" at bounding box center [1366, 37] width 36 height 13
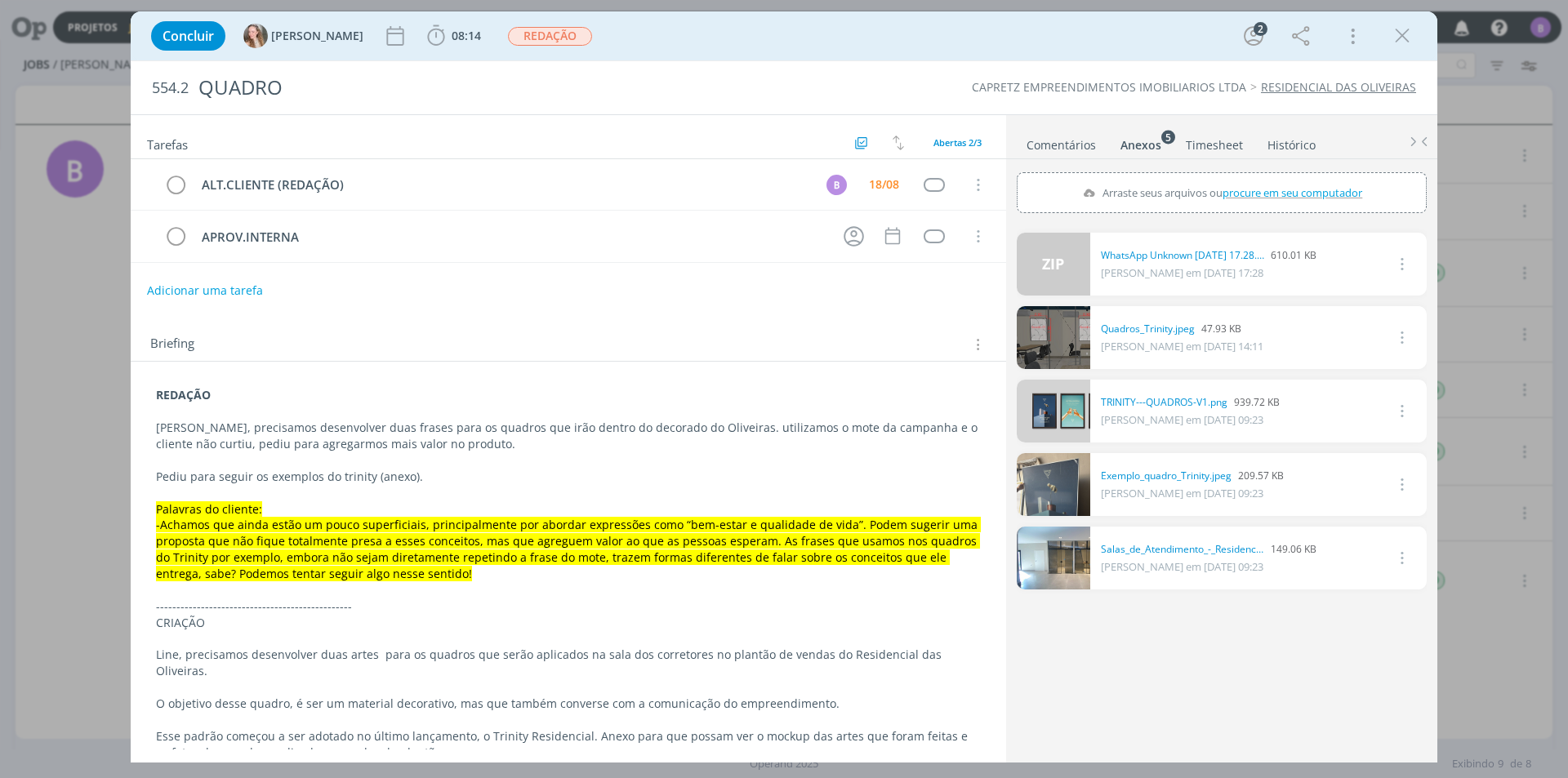
click at [479, 469] on p "Pediu para seguir os exemplos do trinity (anexo)." at bounding box center [568, 477] width 825 height 16
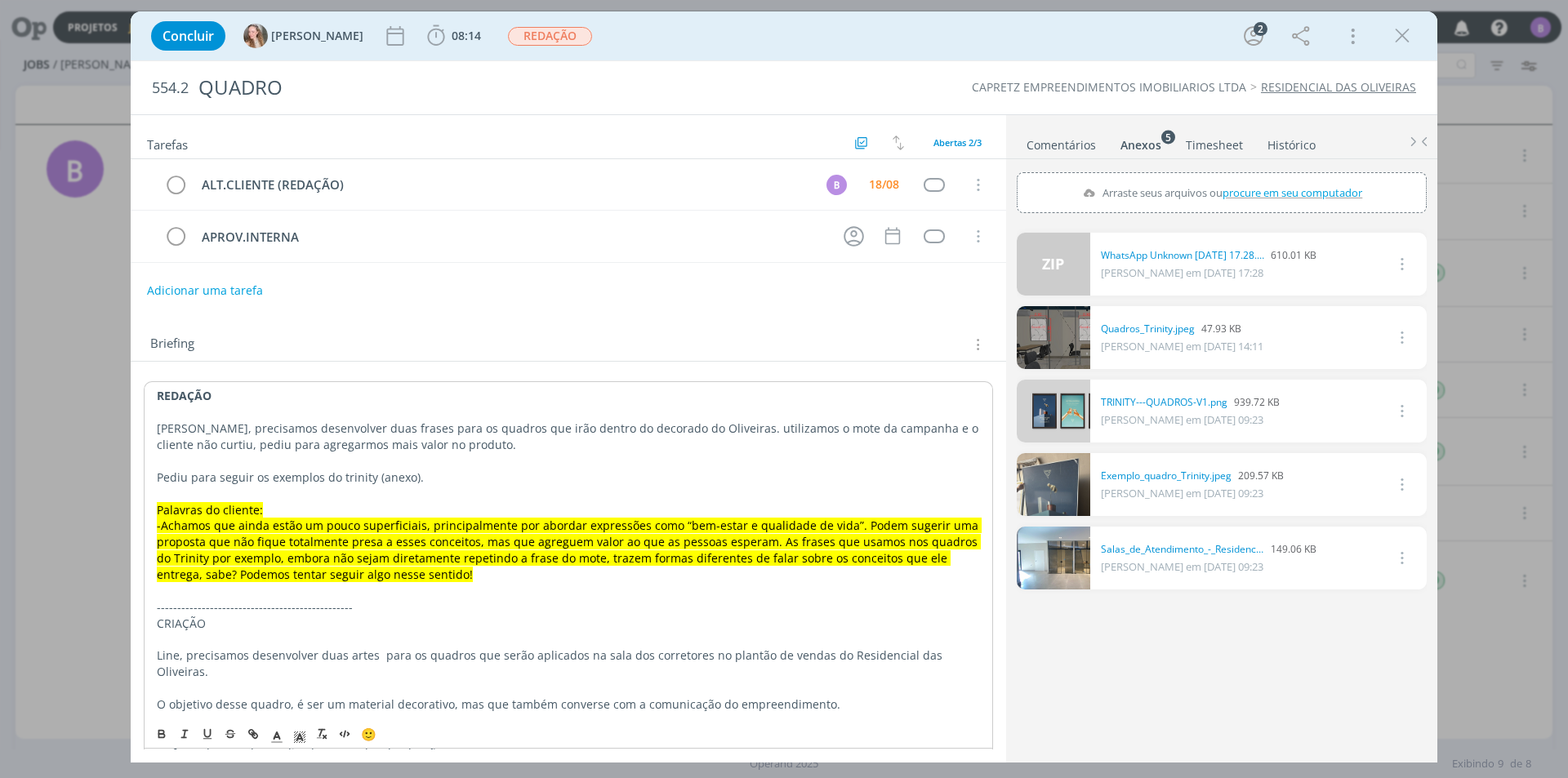
click at [479, 460] on p "dialog" at bounding box center [568, 461] width 823 height 16
click at [1063, 137] on link "Comentários" at bounding box center [1061, 141] width 71 height 23
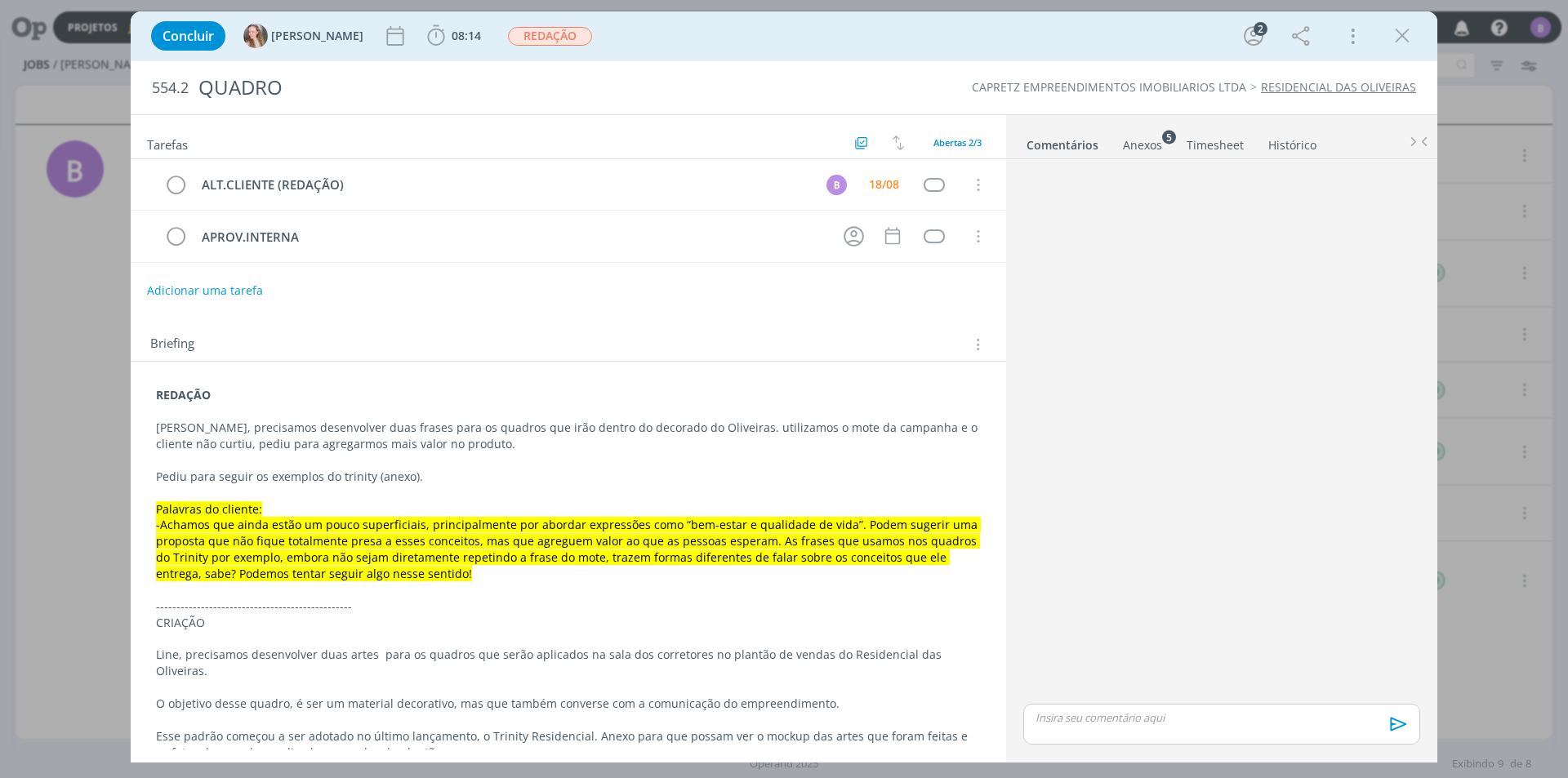
click at [191, 417] on p "dialog" at bounding box center [568, 411] width 825 height 16
click at [1125, 157] on ul "Comentários Anexos 5 Timesheet Histórico" at bounding box center [1222, 137] width 431 height 44
click at [1128, 152] on div "Anexos 5" at bounding box center [1142, 145] width 39 height 16
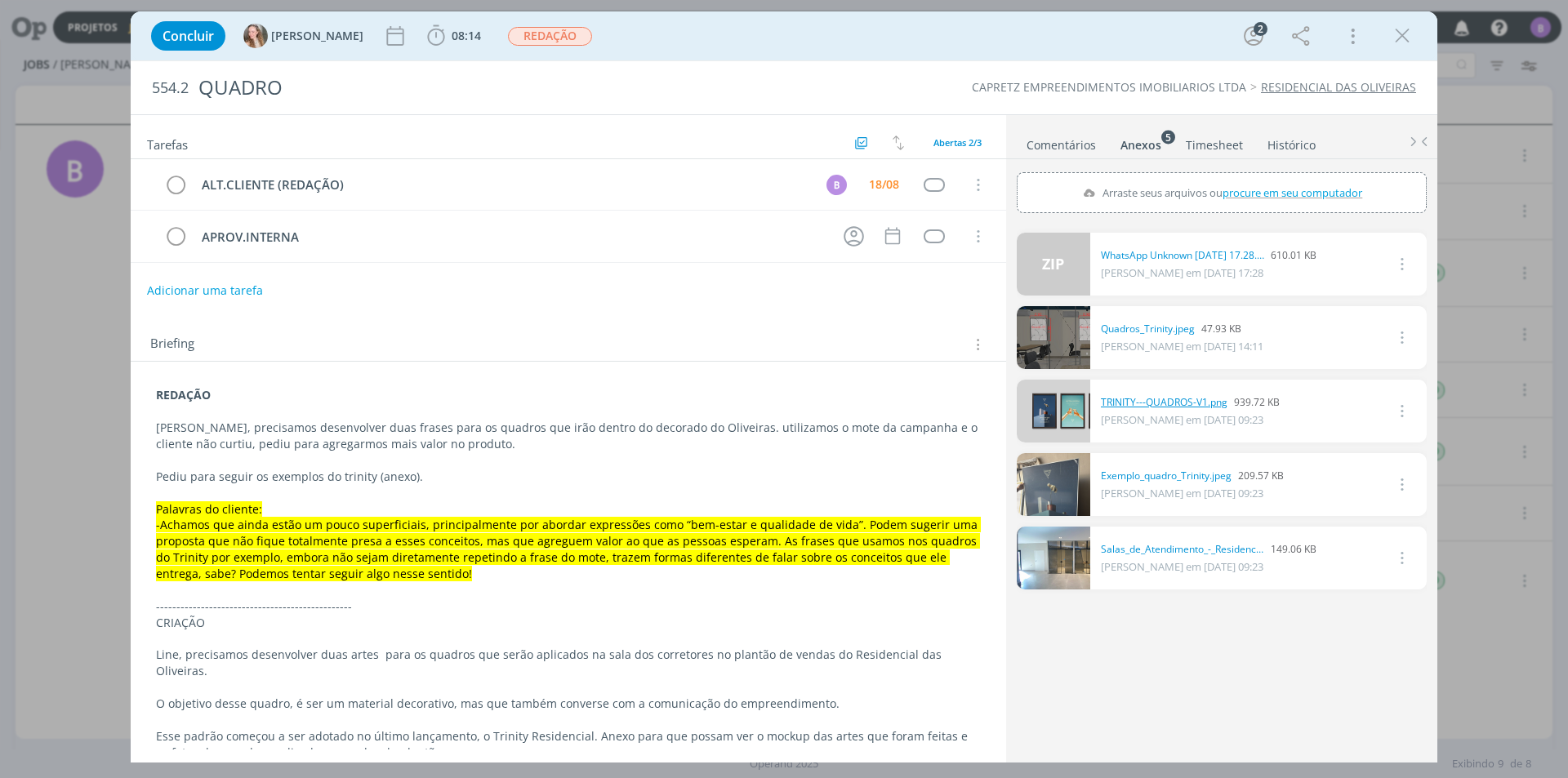
click at [1156, 397] on link "TRINITY---QUADROS-V1.png" at bounding box center [1164, 402] width 126 height 15
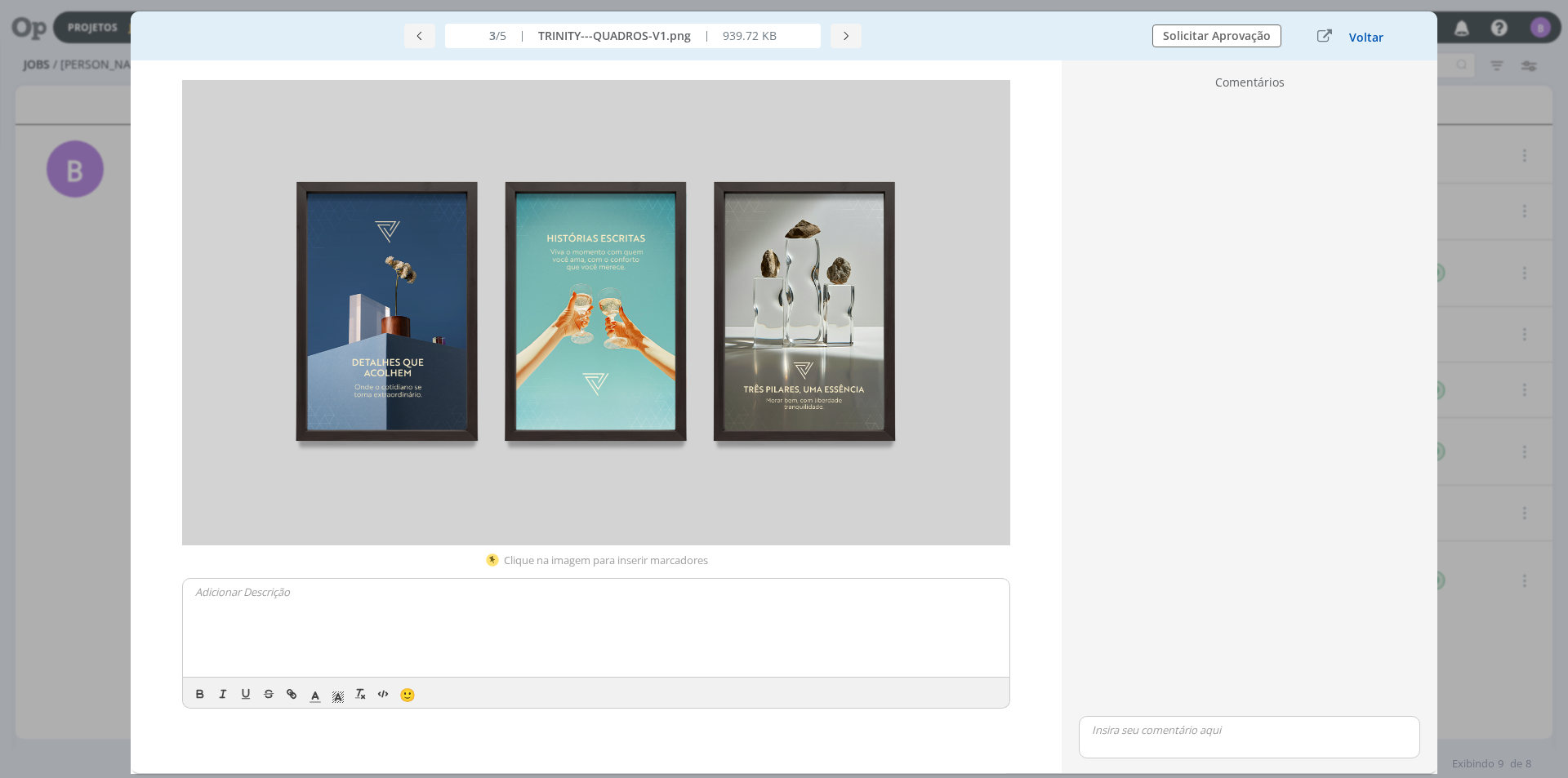
click at [1372, 38] on button "Voltar" at bounding box center [1366, 37] width 36 height 13
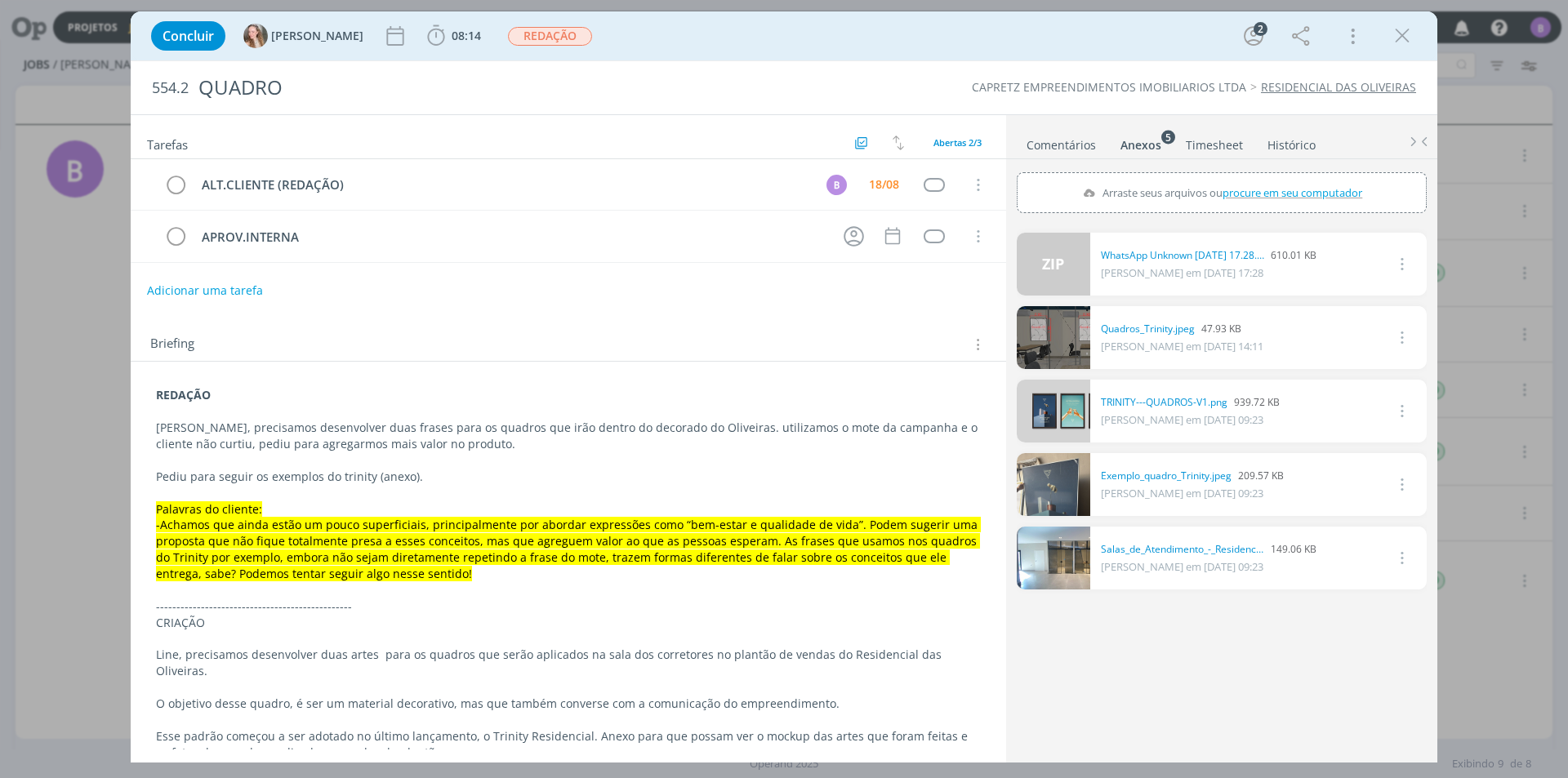
scroll to position [152, 0]
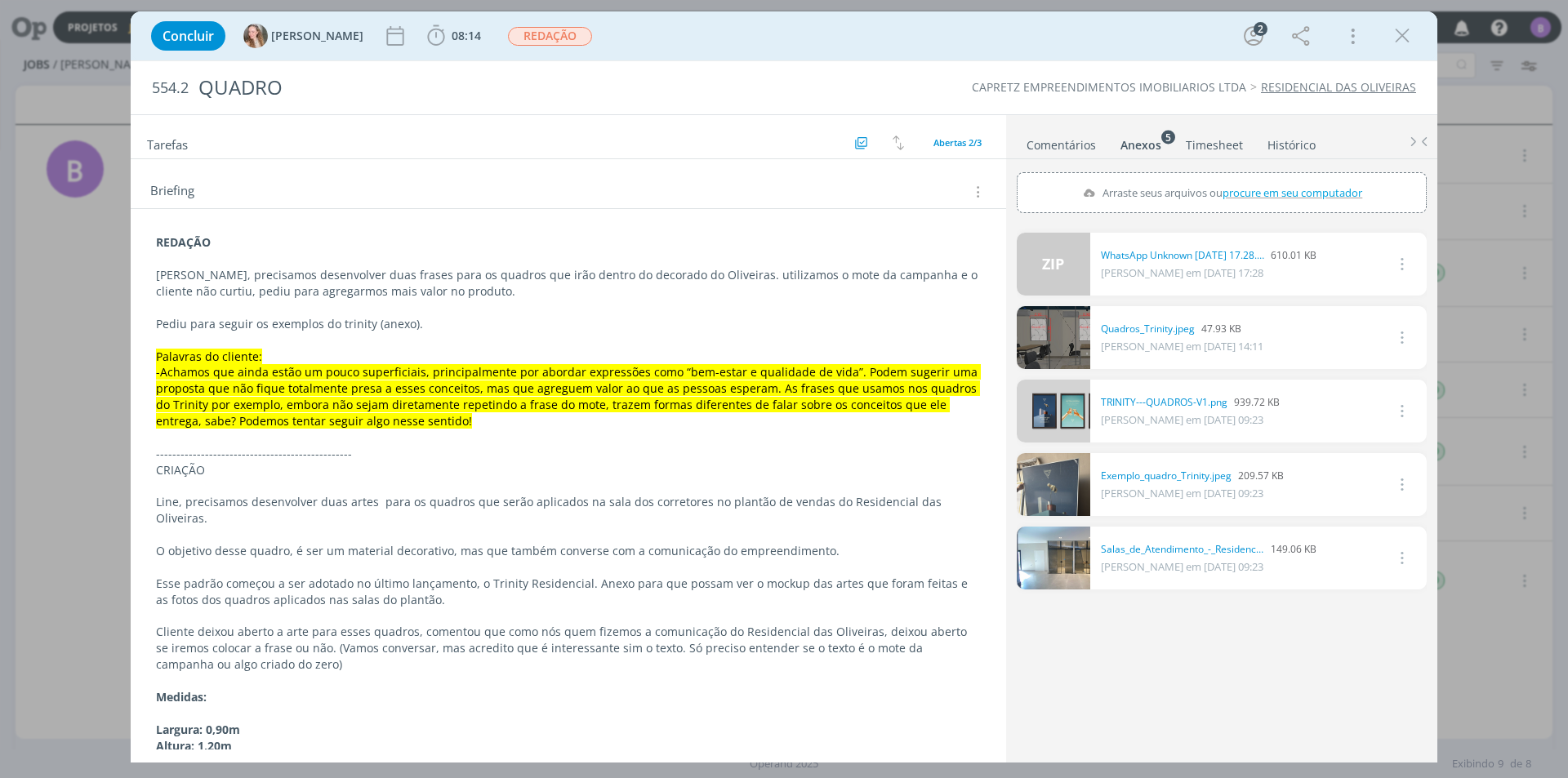
click at [1044, 139] on link "Comentários" at bounding box center [1061, 141] width 71 height 23
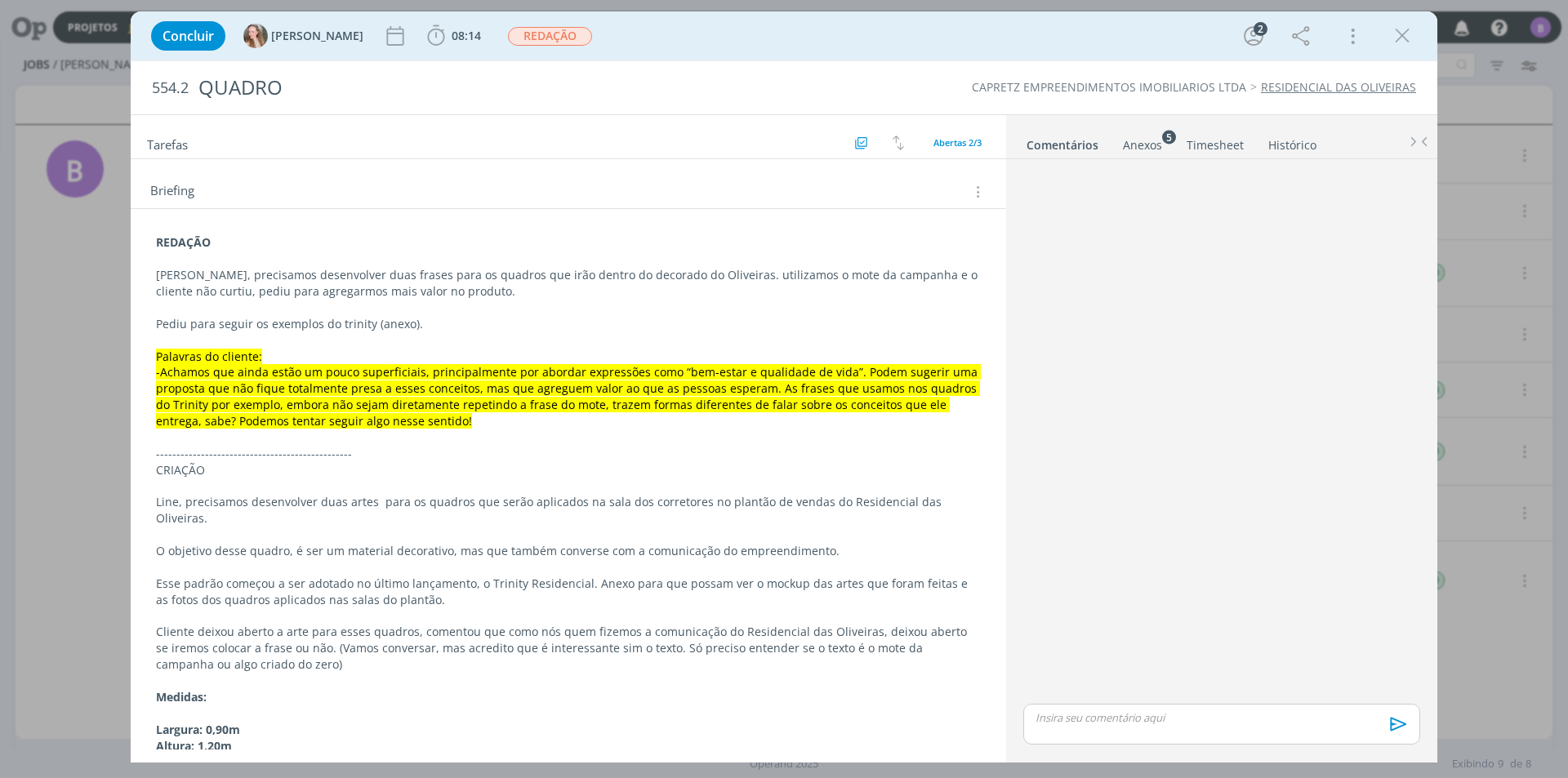
click at [1362, 247] on div "dialog" at bounding box center [1222, 434] width 410 height 535
click at [1134, 152] on div "Anexos 5" at bounding box center [1142, 145] width 39 height 16
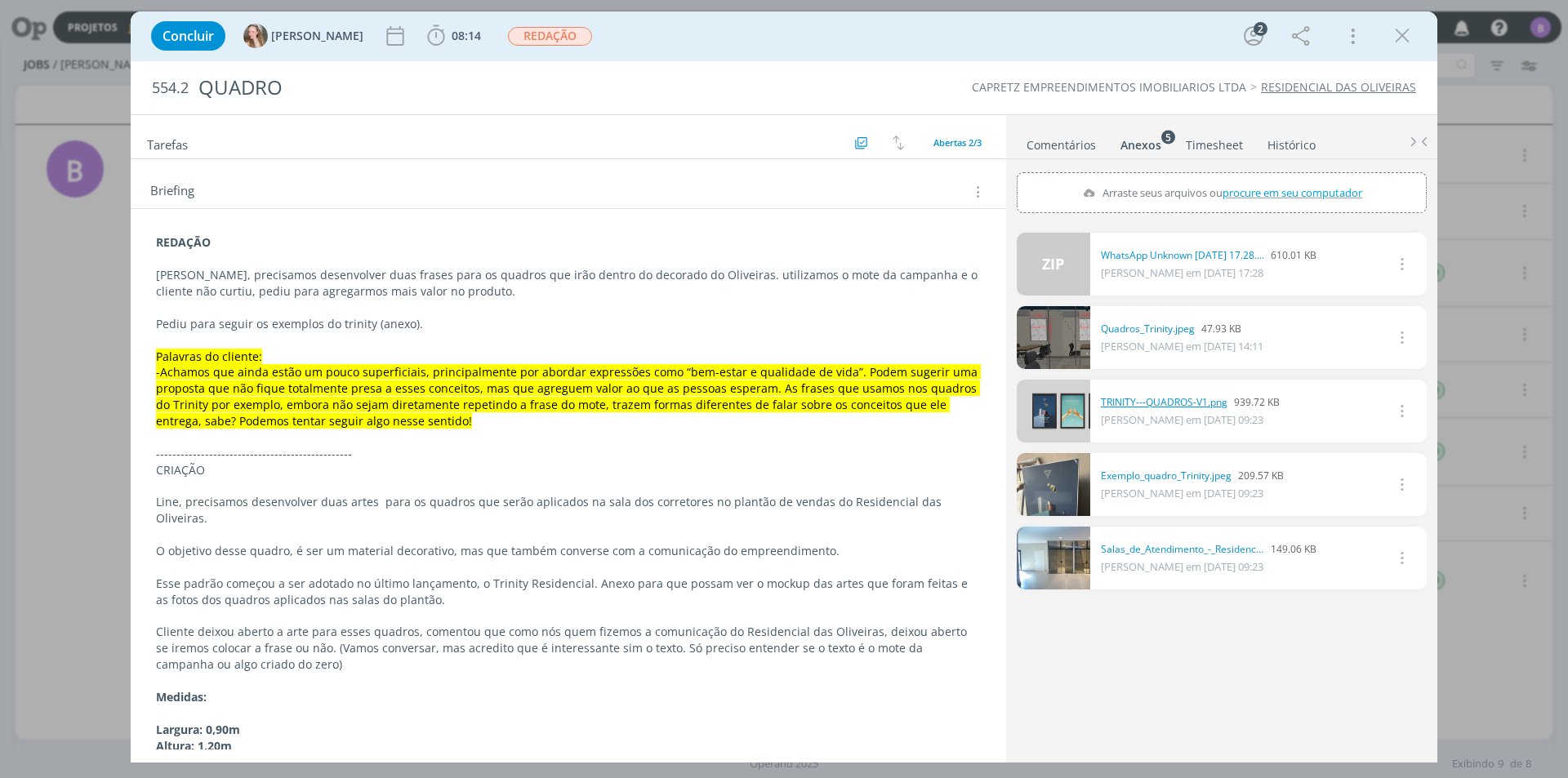
click at [1150, 402] on link "TRINITY---QUADROS-V1.png" at bounding box center [1164, 402] width 126 height 15
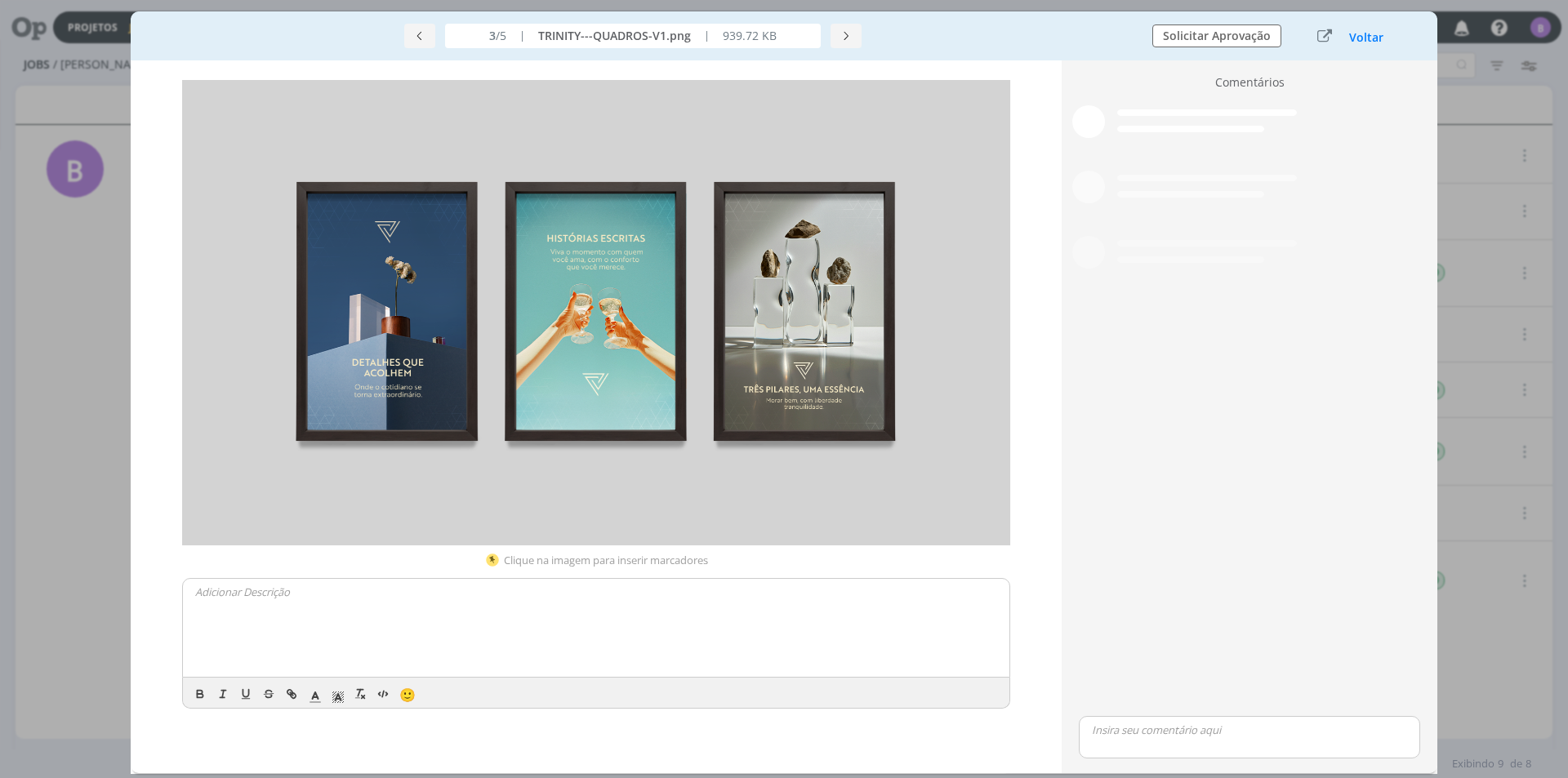
scroll to position [141, 0]
click at [1364, 39] on button "Voltar" at bounding box center [1366, 37] width 36 height 13
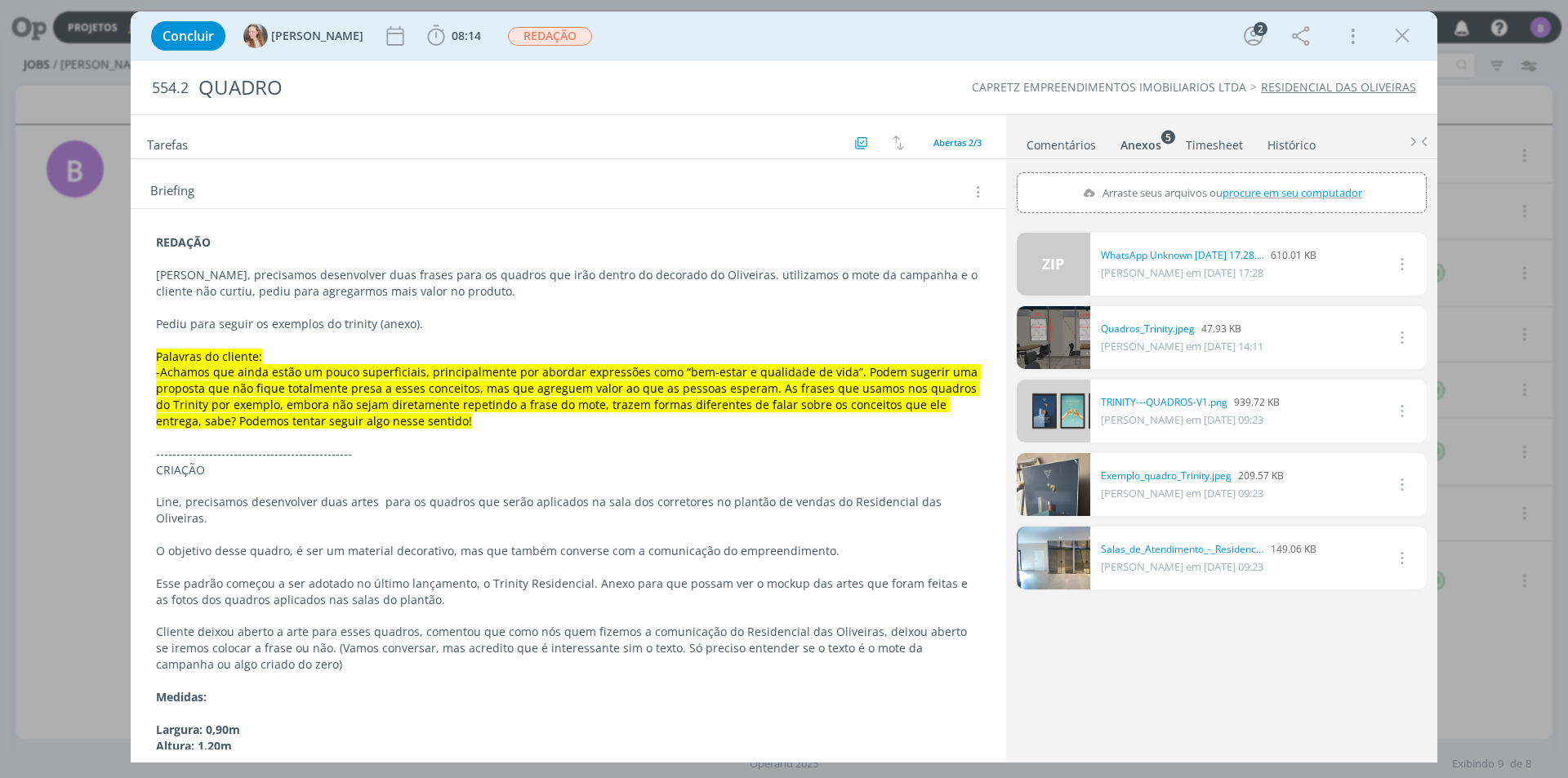
scroll to position [0, 0]
